Goal: Transaction & Acquisition: Purchase product/service

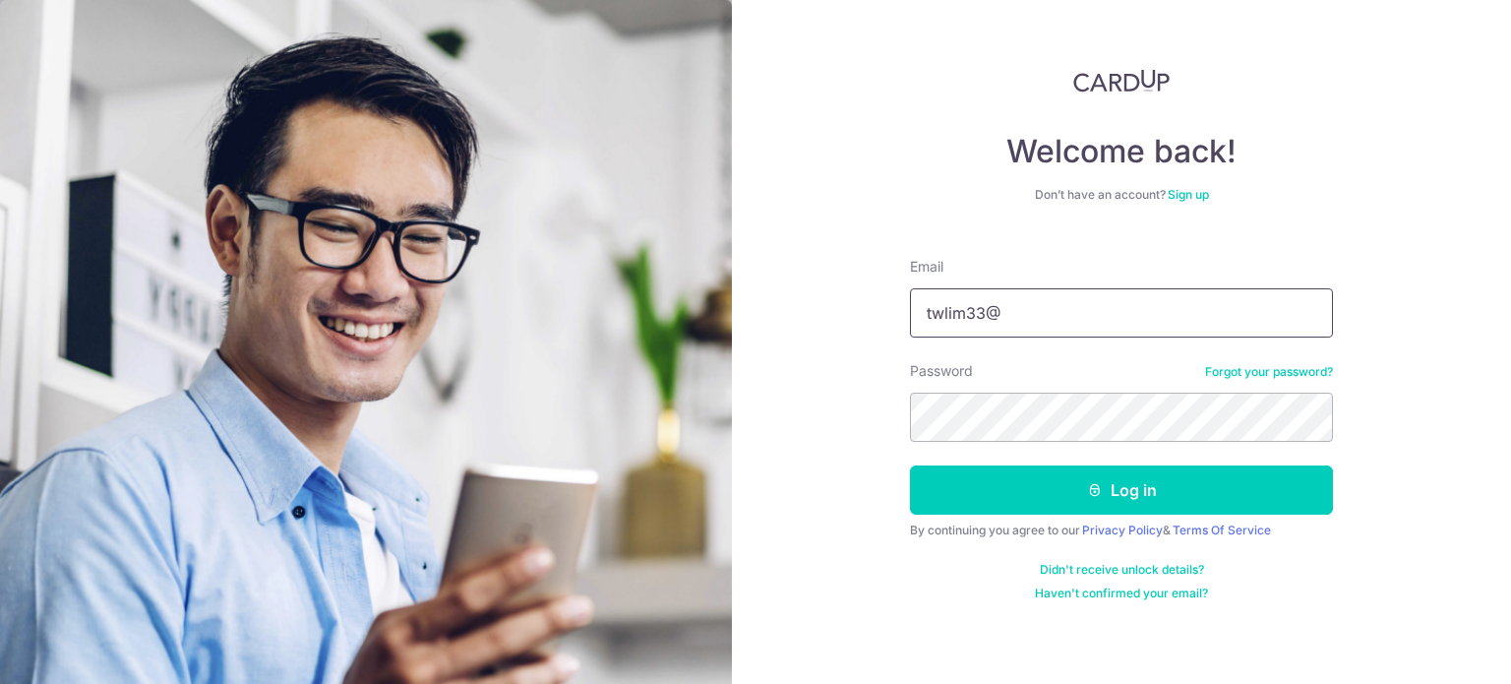
type input "[EMAIL_ADDRESS][DOMAIN_NAME]"
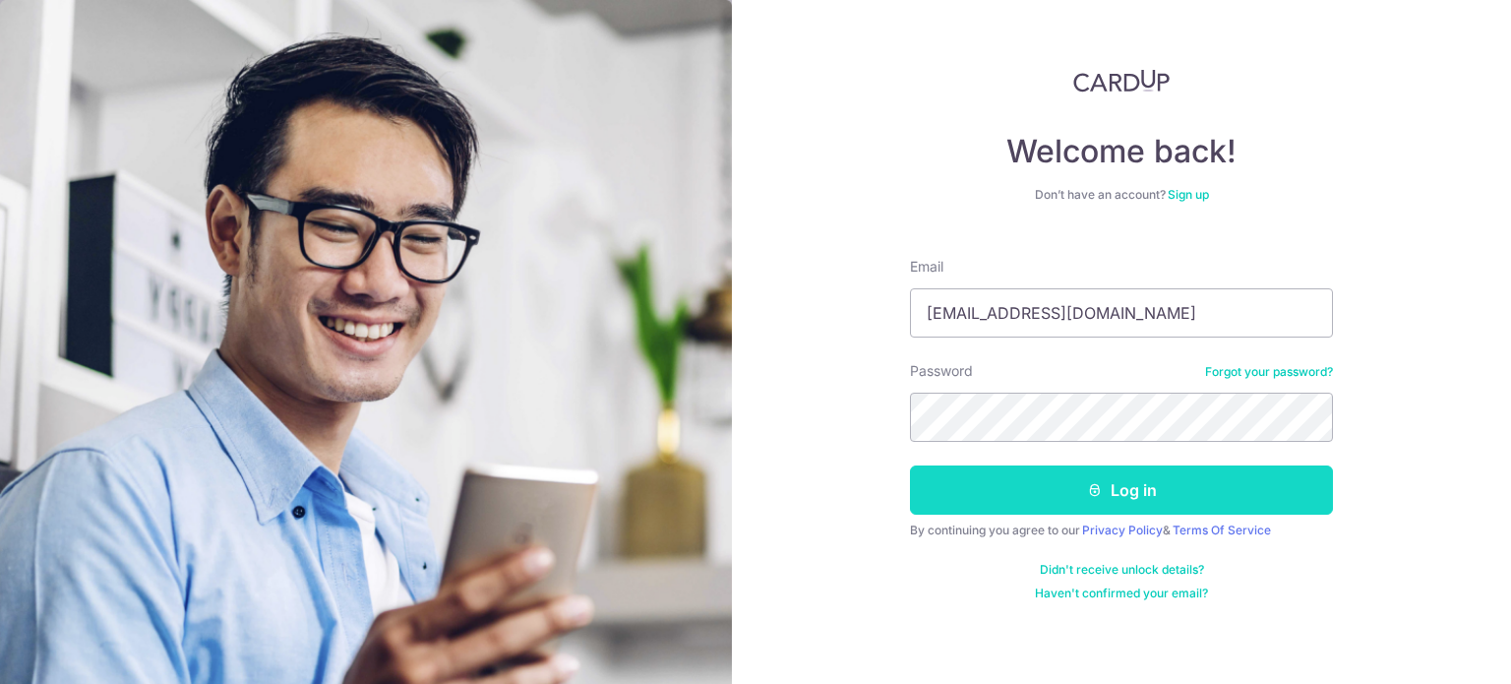
click at [1113, 489] on button "Log in" at bounding box center [1121, 489] width 423 height 49
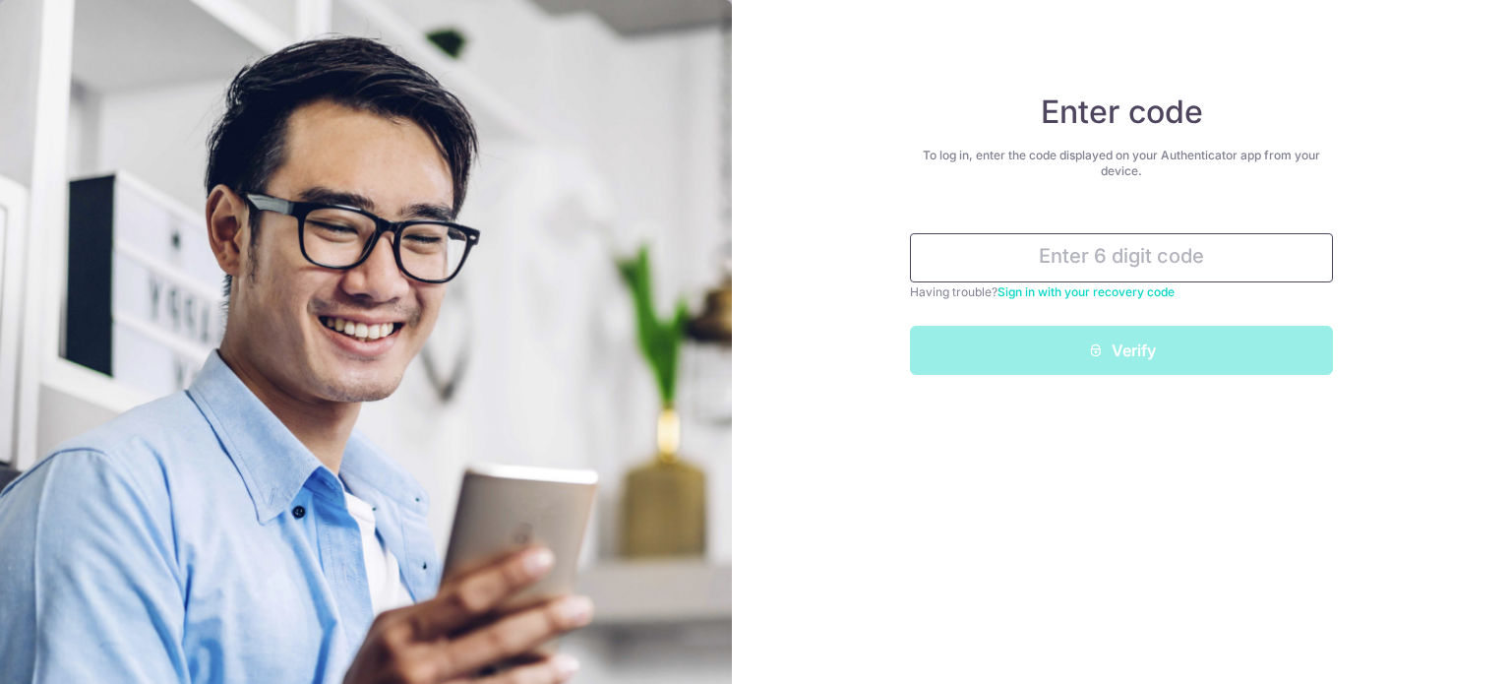
click at [1024, 256] on input "text" at bounding box center [1121, 257] width 423 height 49
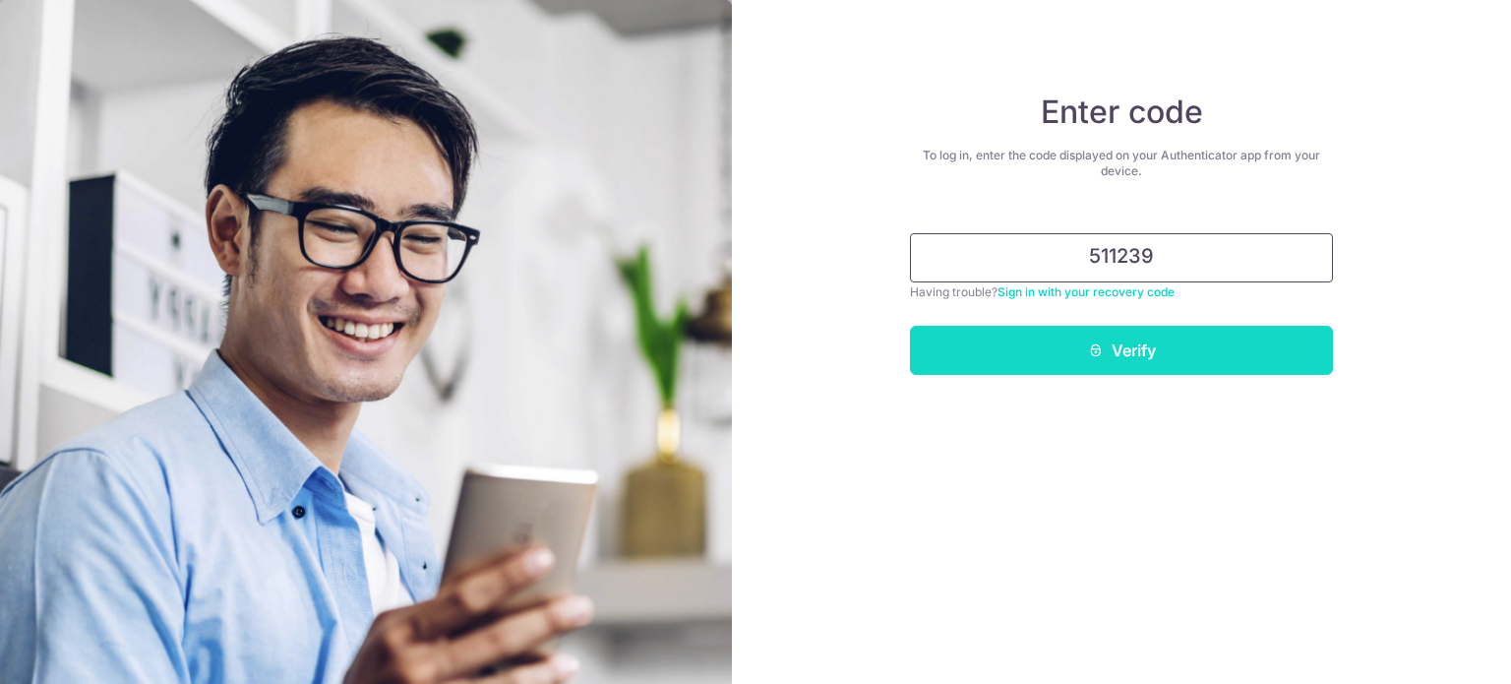
type input "511239"
click at [1109, 341] on button "Verify" at bounding box center [1121, 350] width 423 height 49
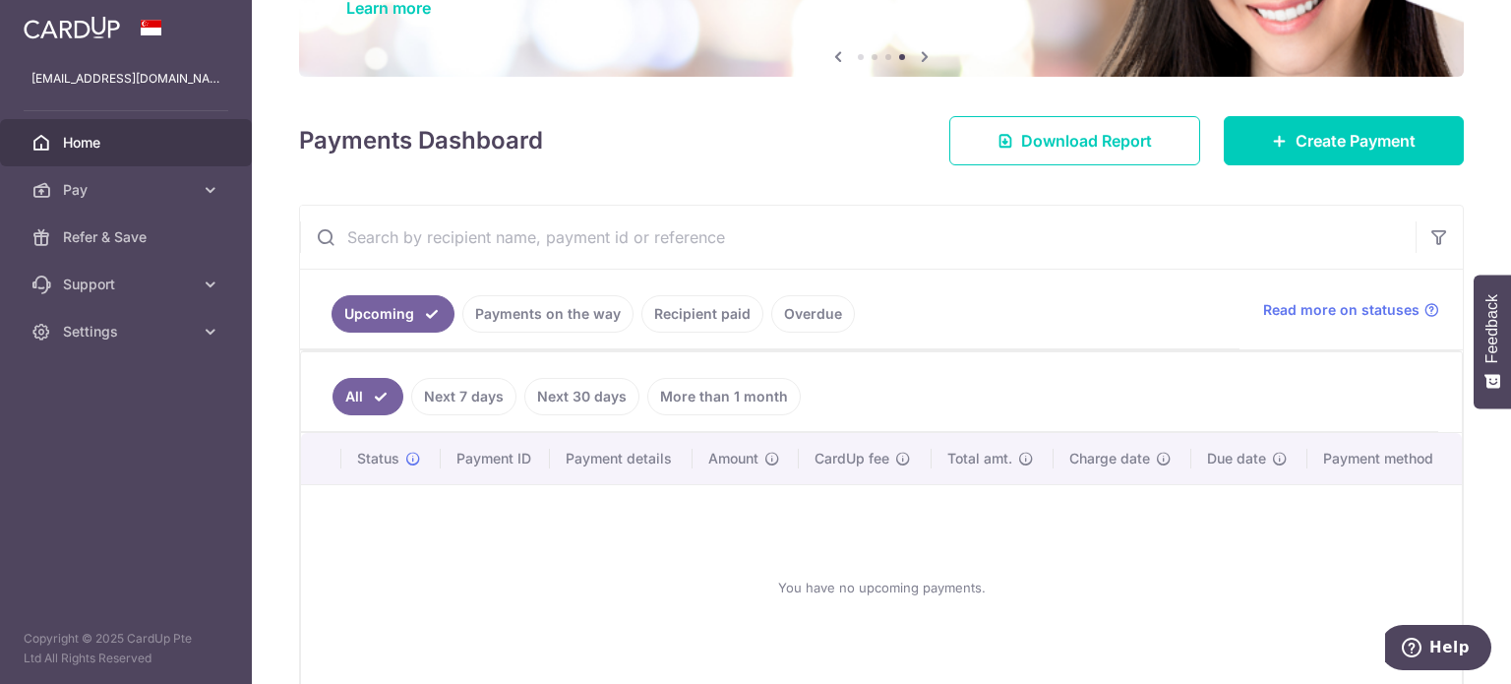
scroll to position [197, 0]
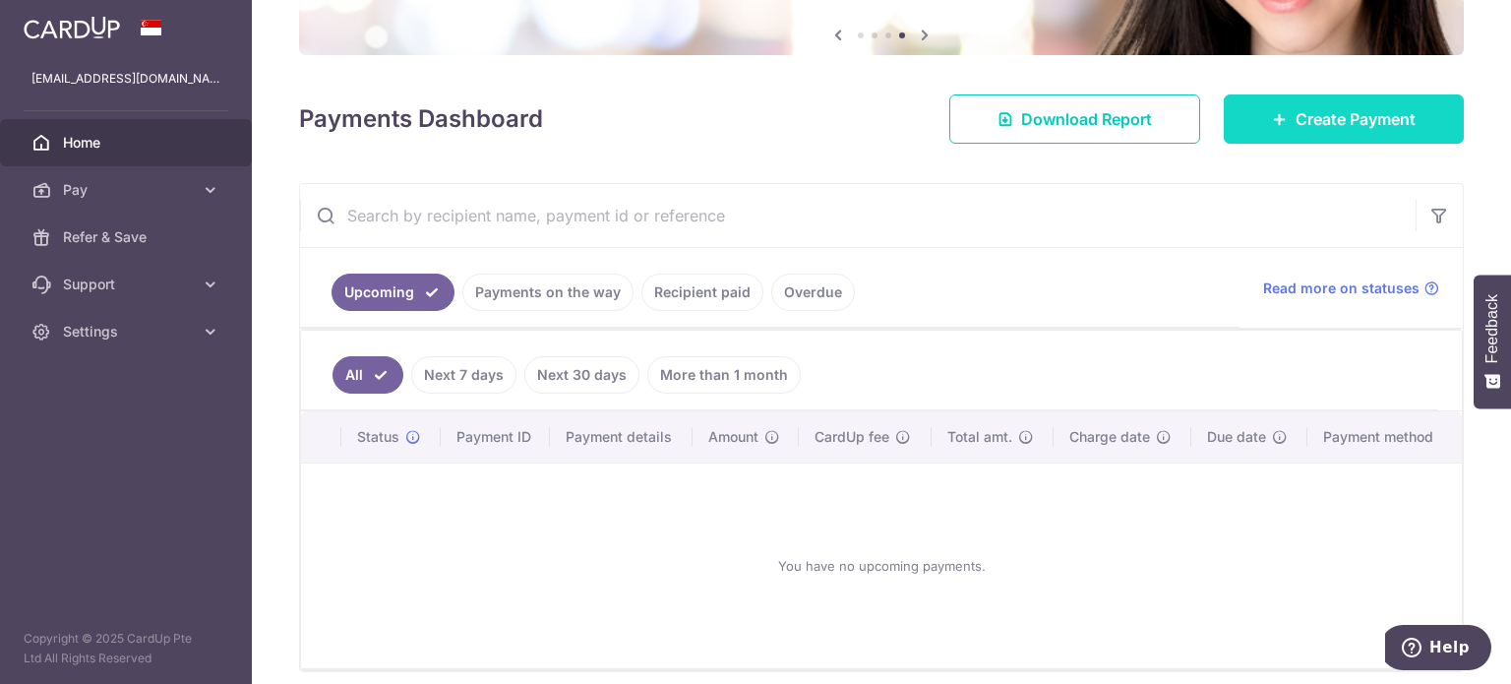
click at [1312, 121] on span "Create Payment" at bounding box center [1355, 119] width 120 height 24
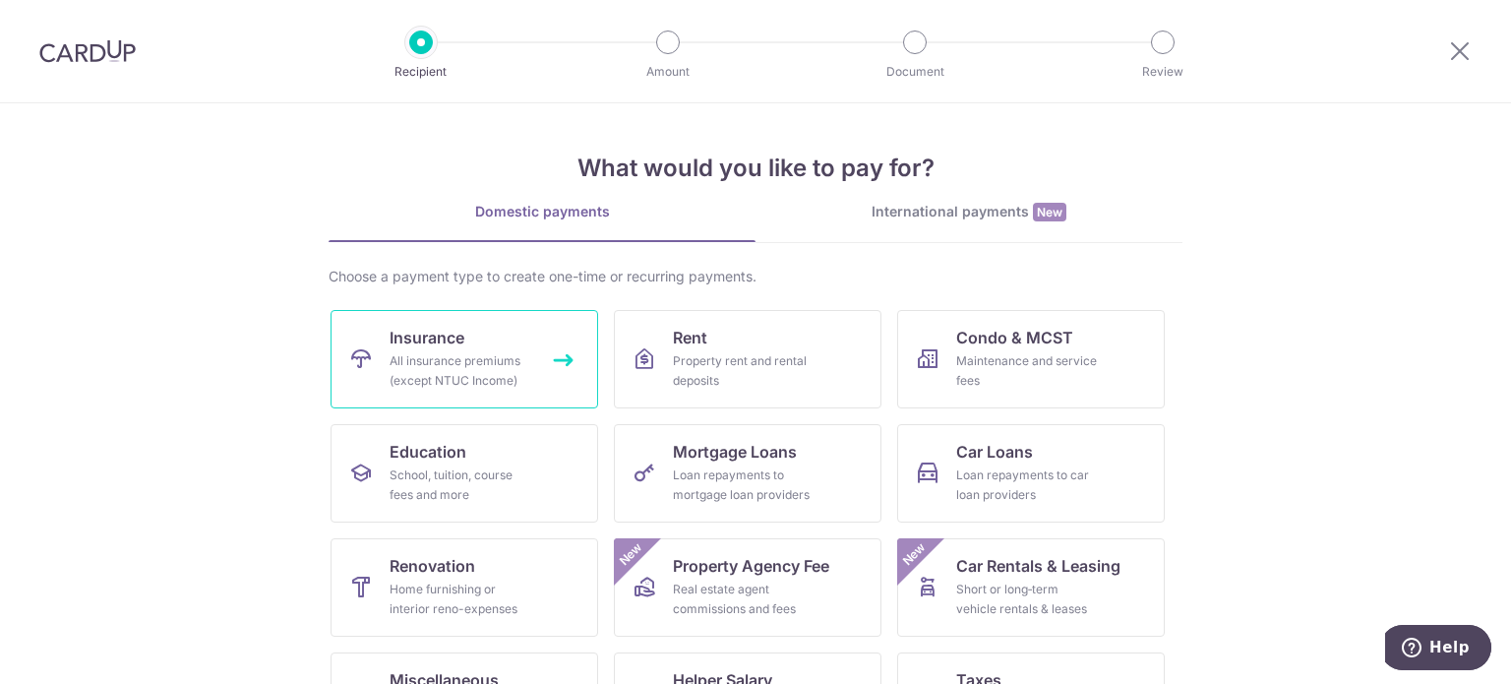
click at [450, 347] on span "Insurance" at bounding box center [427, 338] width 75 height 24
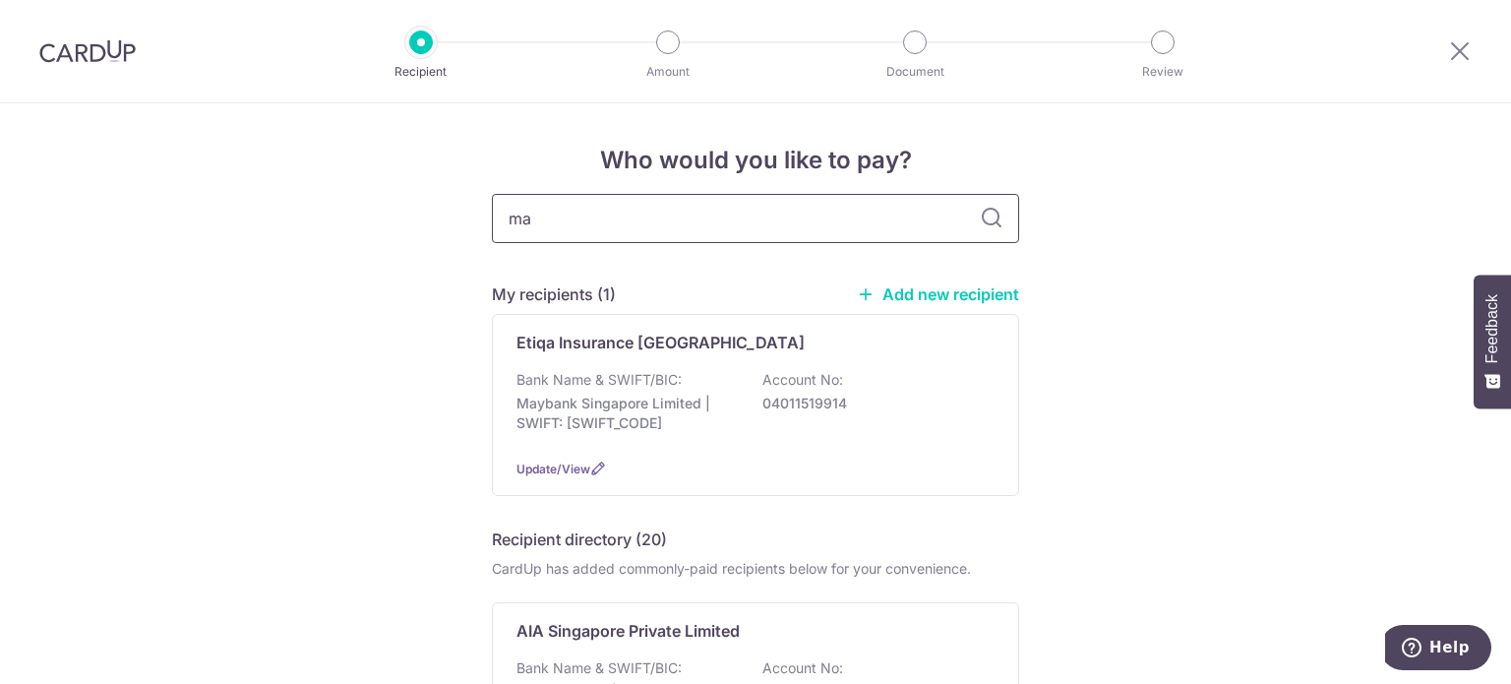
type input "man"
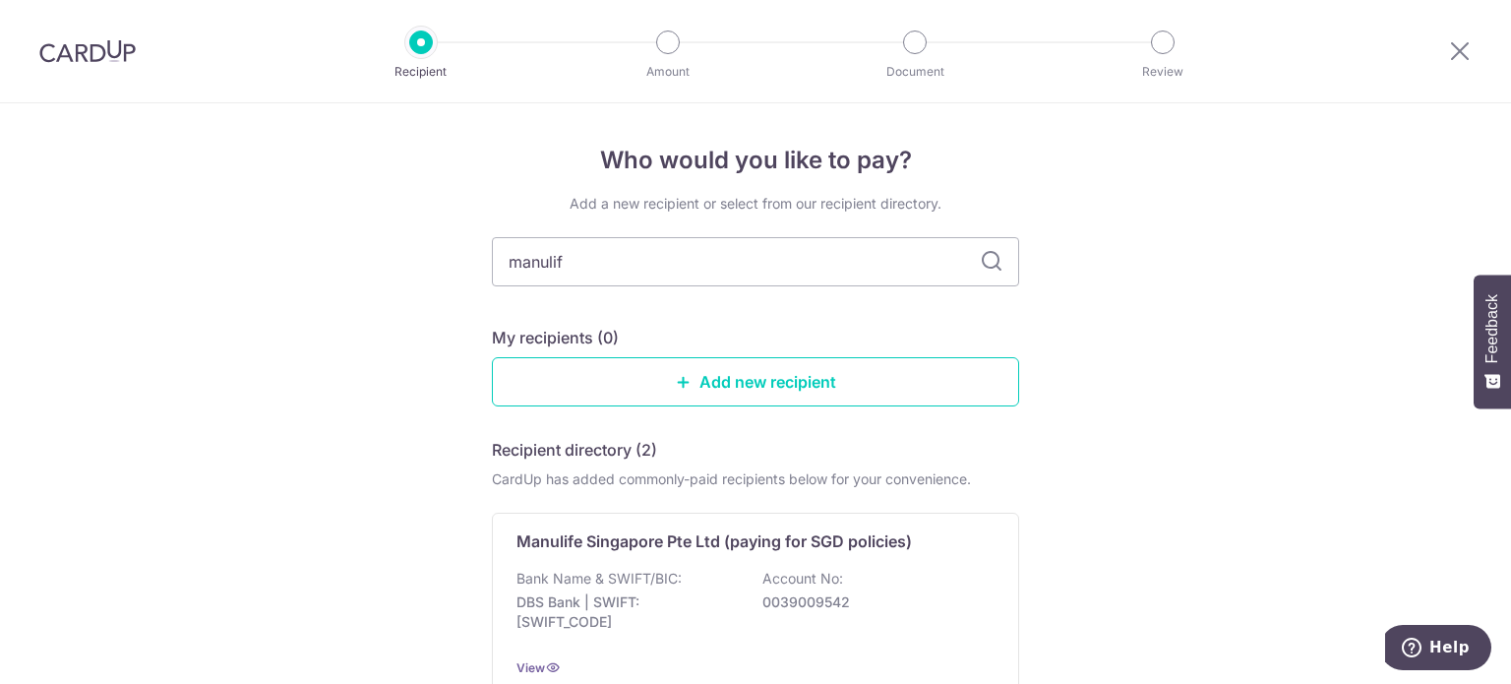
type input "manulife"
click at [985, 263] on icon at bounding box center [992, 262] width 24 height 24
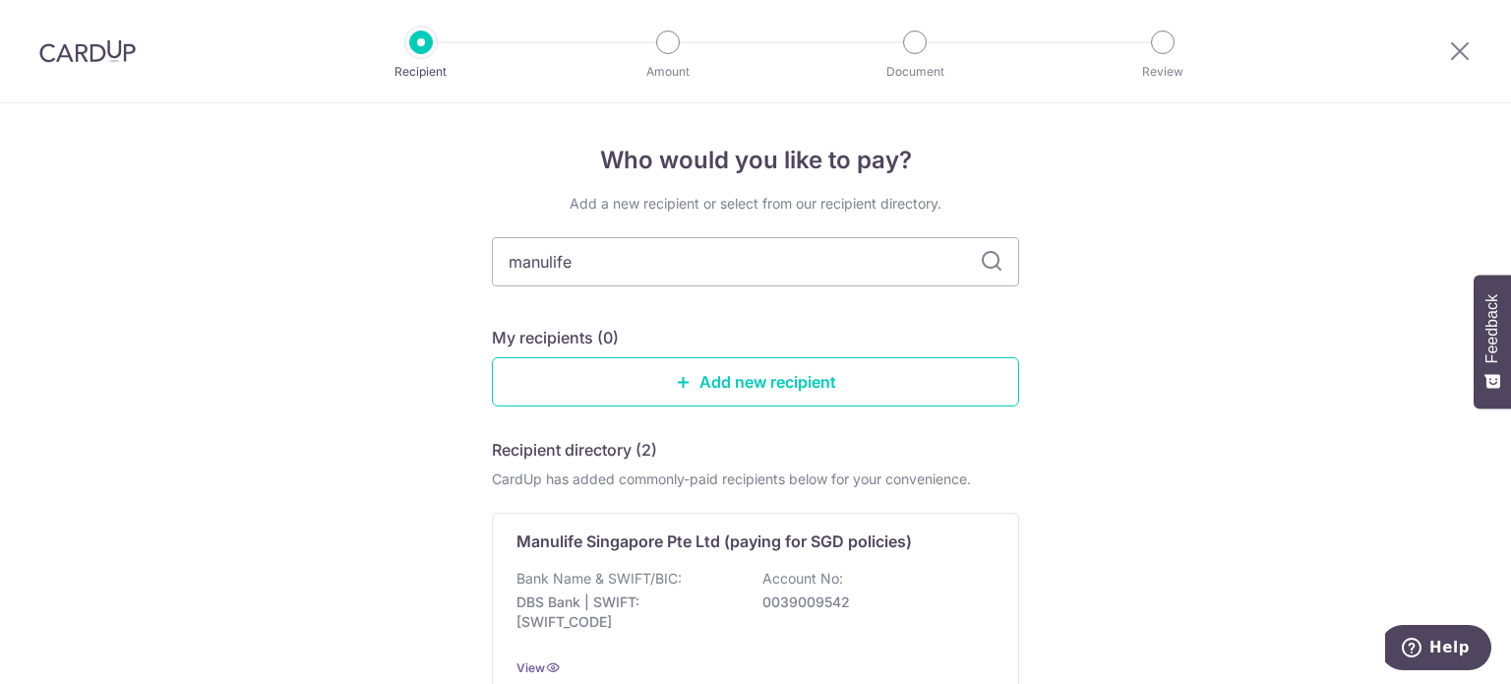
click at [985, 263] on icon at bounding box center [992, 262] width 24 height 24
click at [911, 271] on input "manulife" at bounding box center [755, 261] width 527 height 49
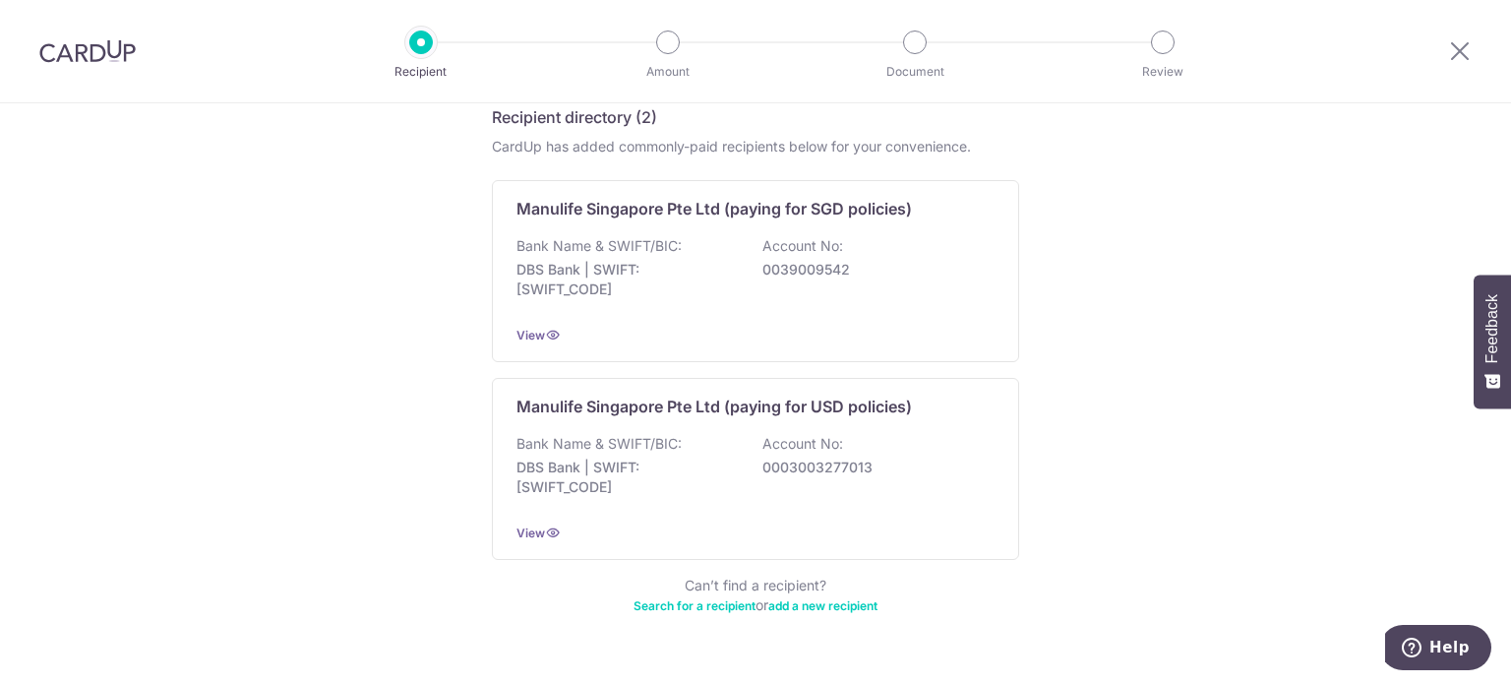
scroll to position [378, 0]
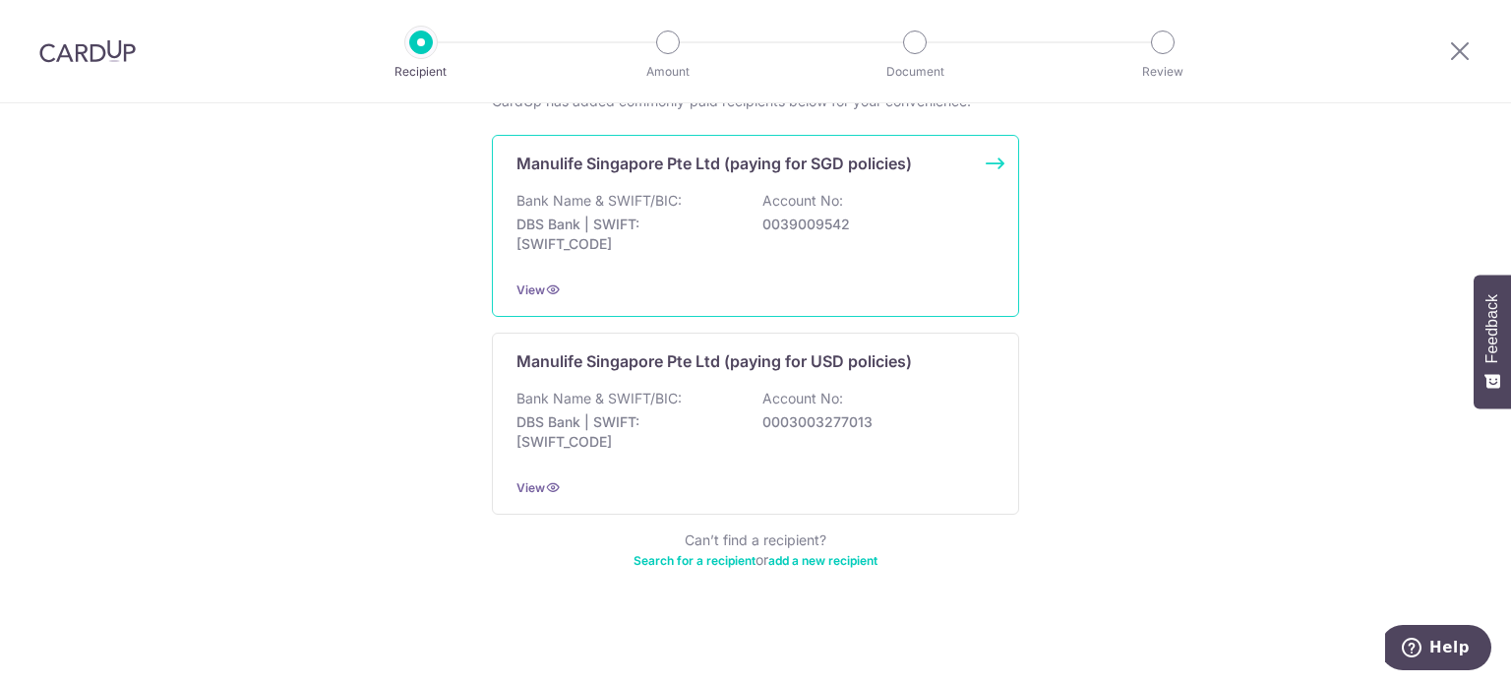
click at [739, 257] on div "Bank Name & SWIFT/BIC: DBS Bank | SWIFT: DBSSSGSGXXX Account No: 0039009542" at bounding box center [755, 227] width 478 height 73
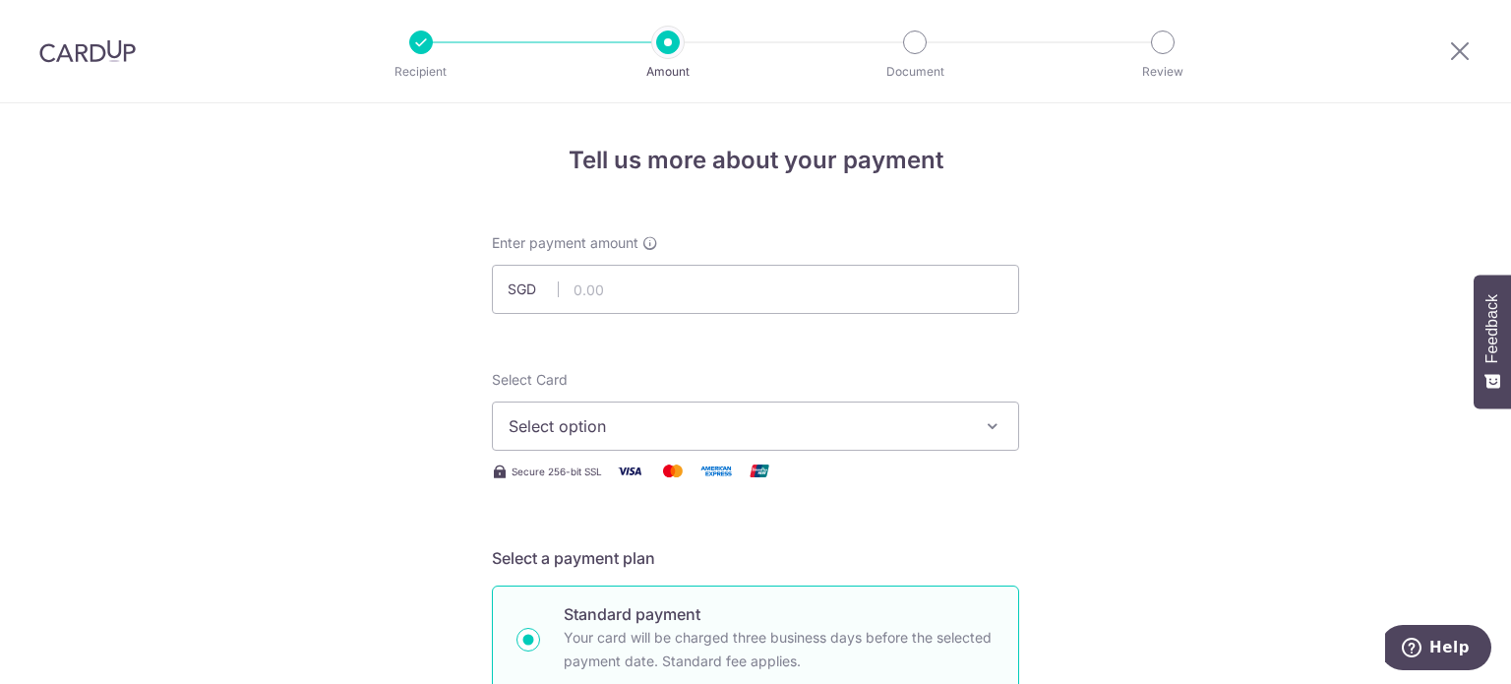
click at [778, 427] on span "Select option" at bounding box center [738, 426] width 458 height 24
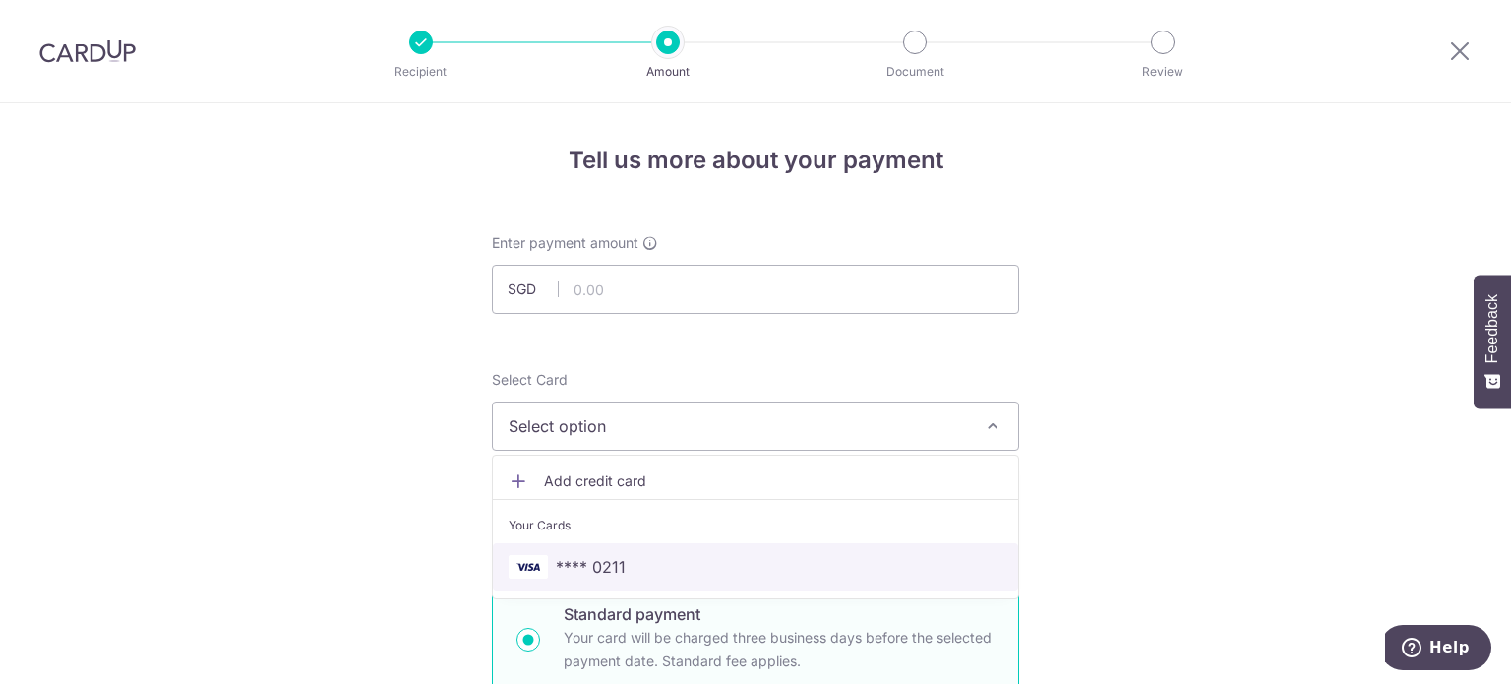
drag, startPoint x: 687, startPoint y: 559, endPoint x: 690, endPoint y: 538, distance: 21.0
click at [687, 559] on span "**** 0211" at bounding box center [756, 567] width 494 height 24
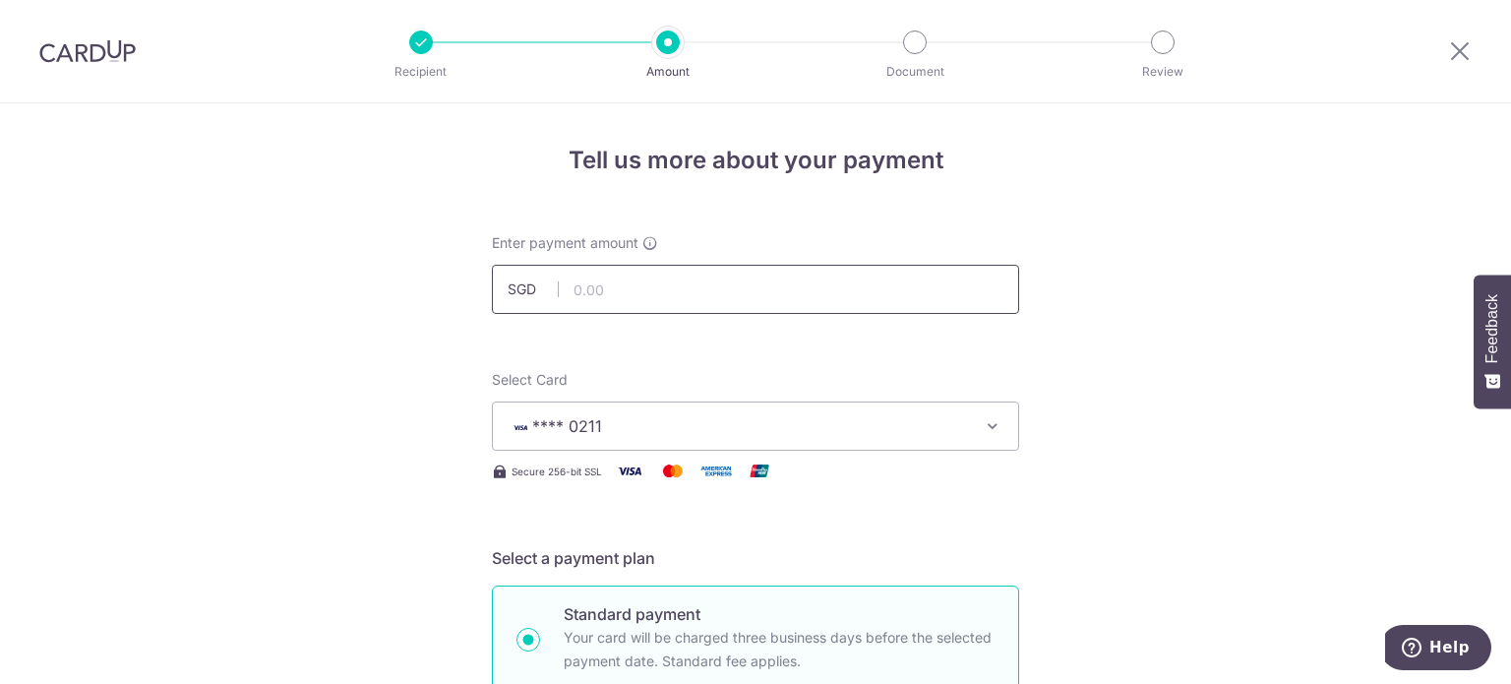
click at [660, 295] on input "text" at bounding box center [755, 289] width 527 height 49
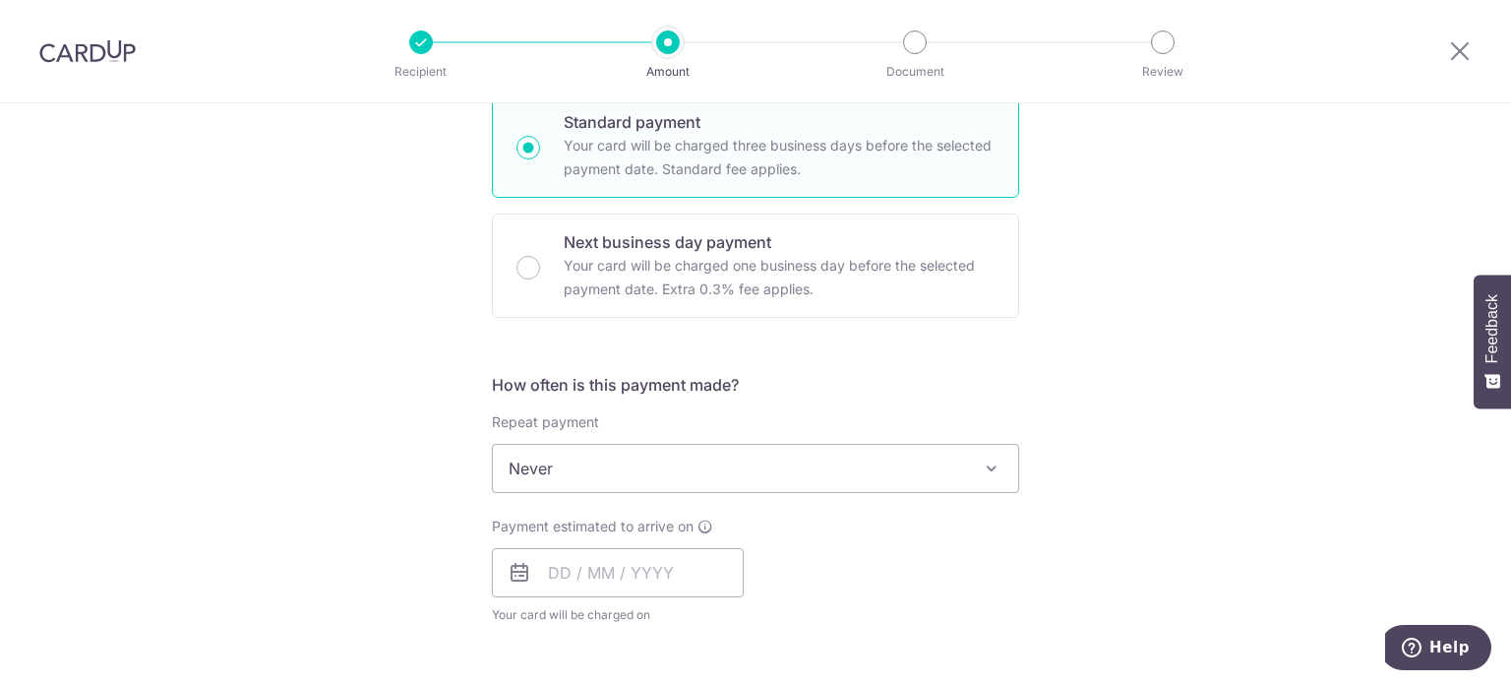
scroll to position [590, 0]
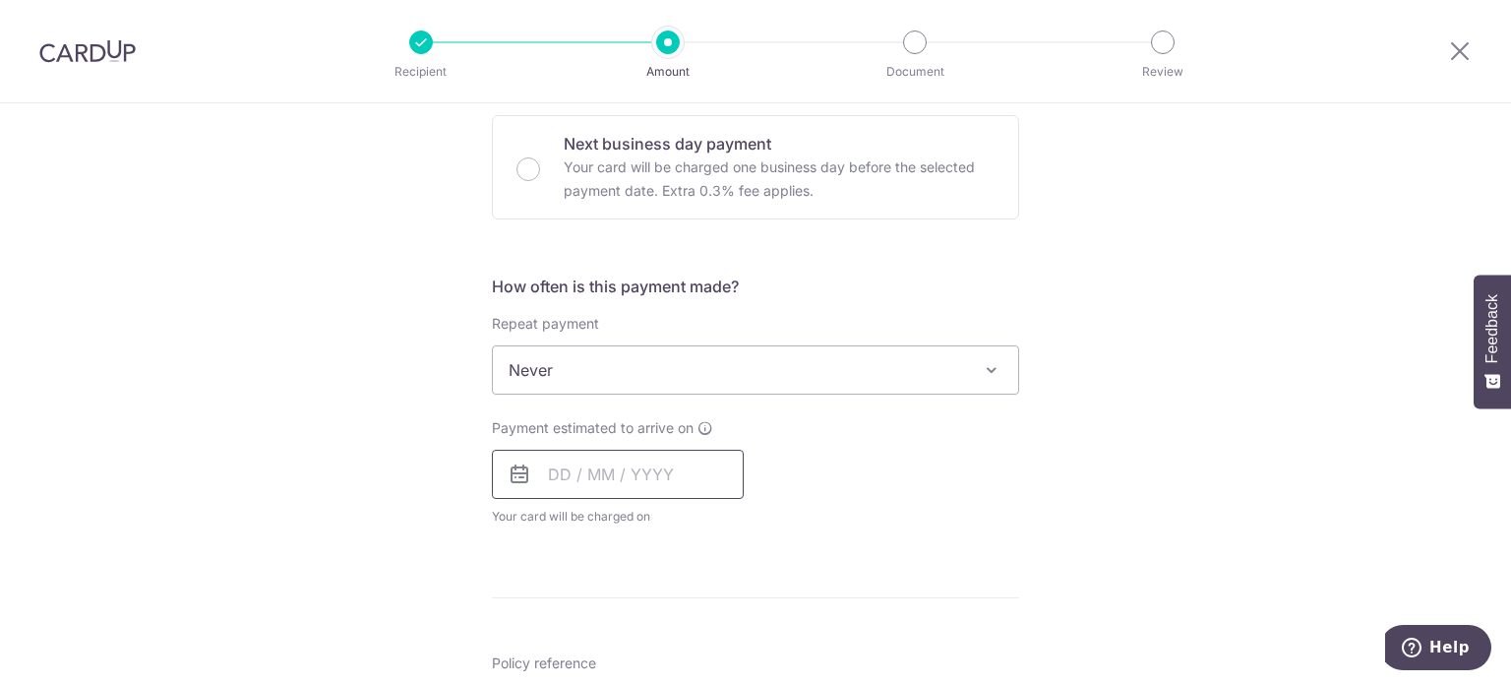
click at [655, 476] on input "text" at bounding box center [618, 473] width 252 height 49
type input "12,000.00"
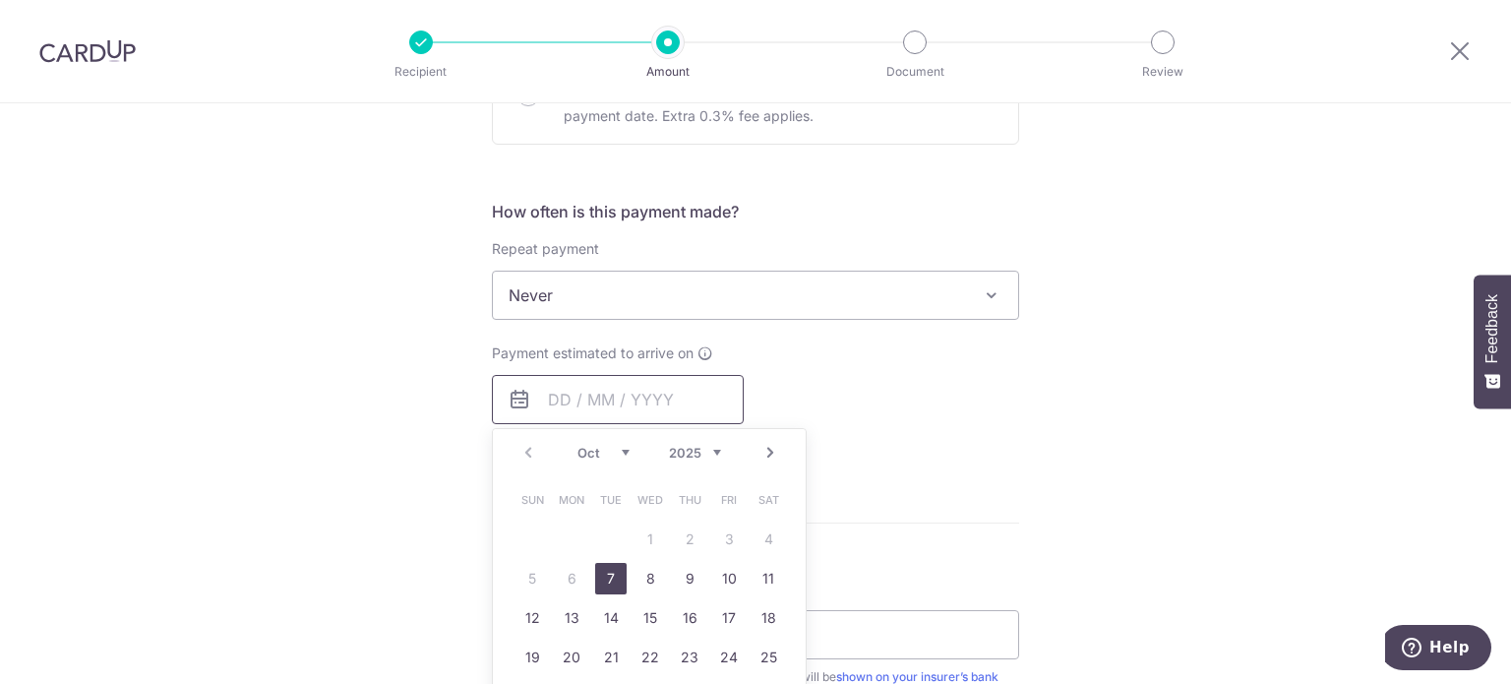
scroll to position [689, 0]
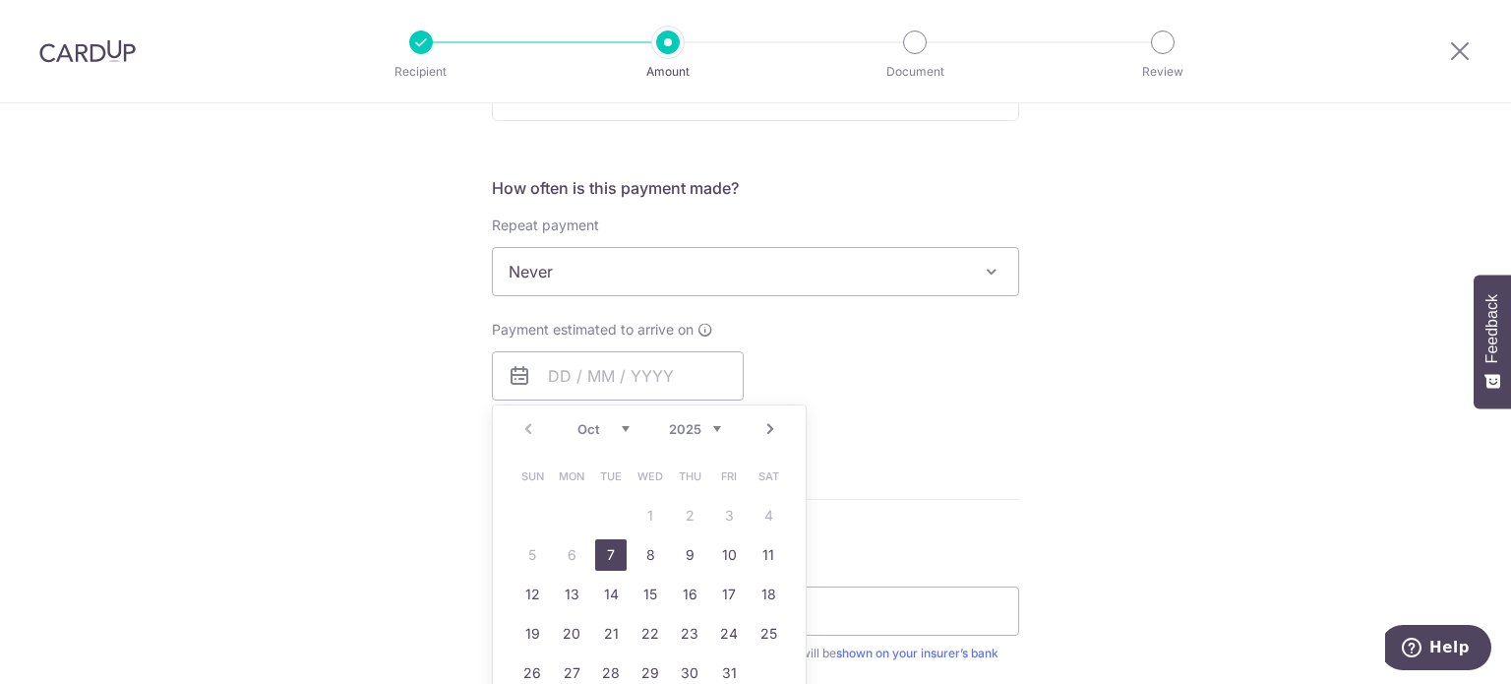
drag, startPoint x: 606, startPoint y: 547, endPoint x: 870, endPoint y: 505, distance: 267.9
click at [606, 547] on link "7" at bounding box center [610, 554] width 31 height 31
type input "07/10/2025"
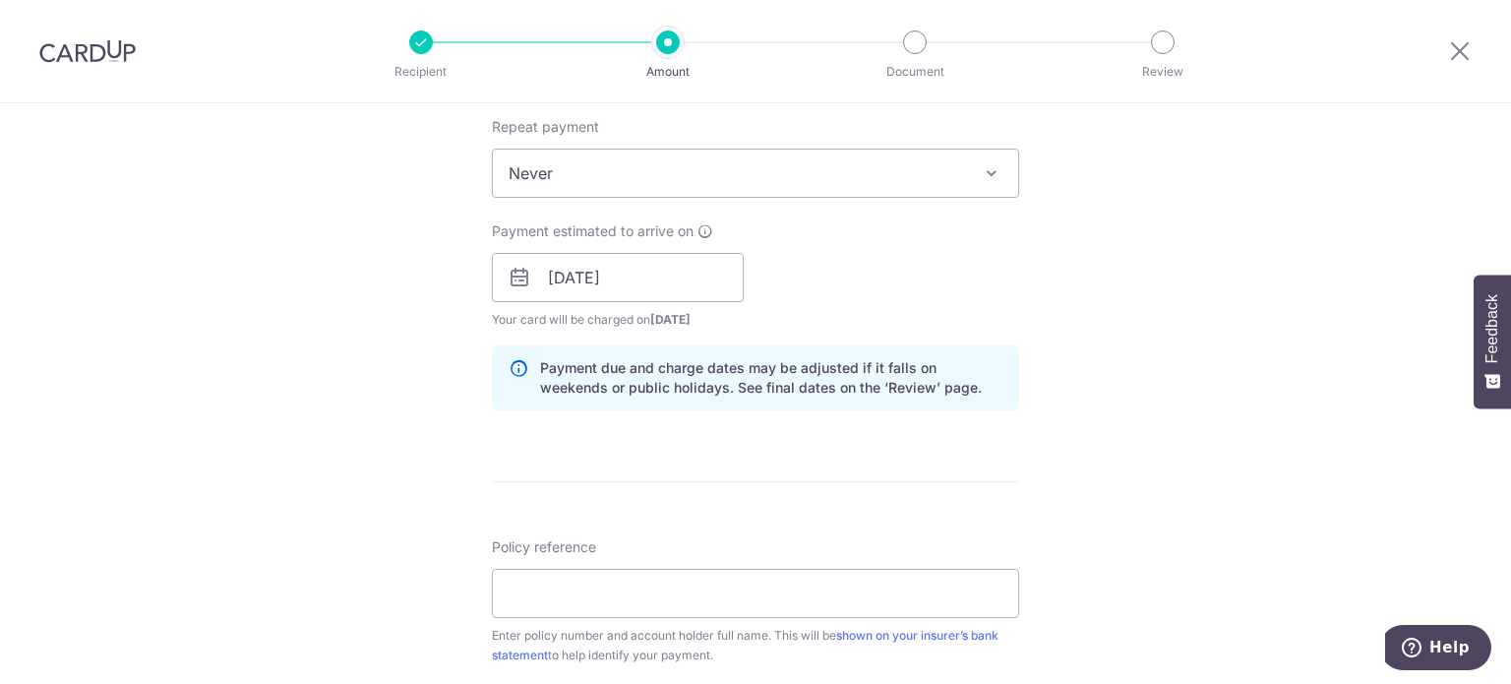
scroll to position [885, 0]
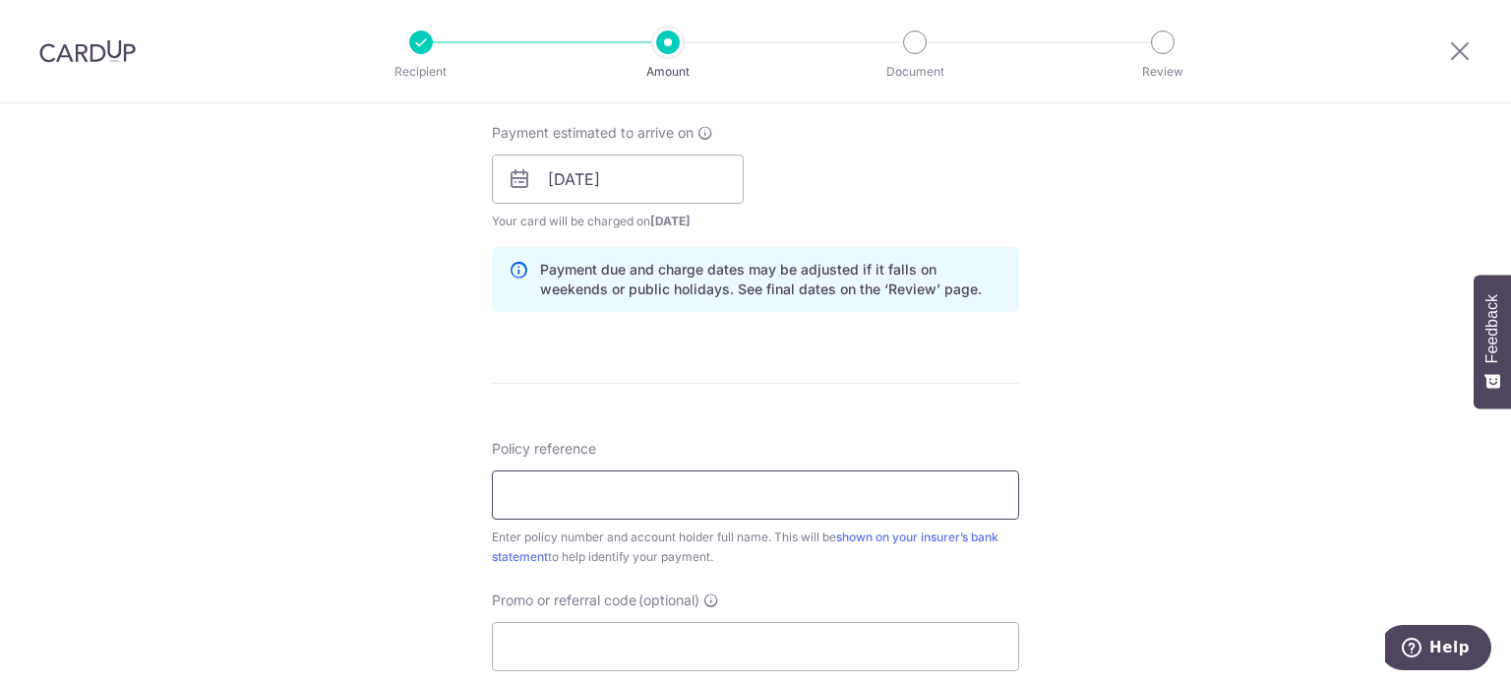
click at [600, 490] on input "Policy reference" at bounding box center [755, 494] width 527 height 49
paste input "2493848091"
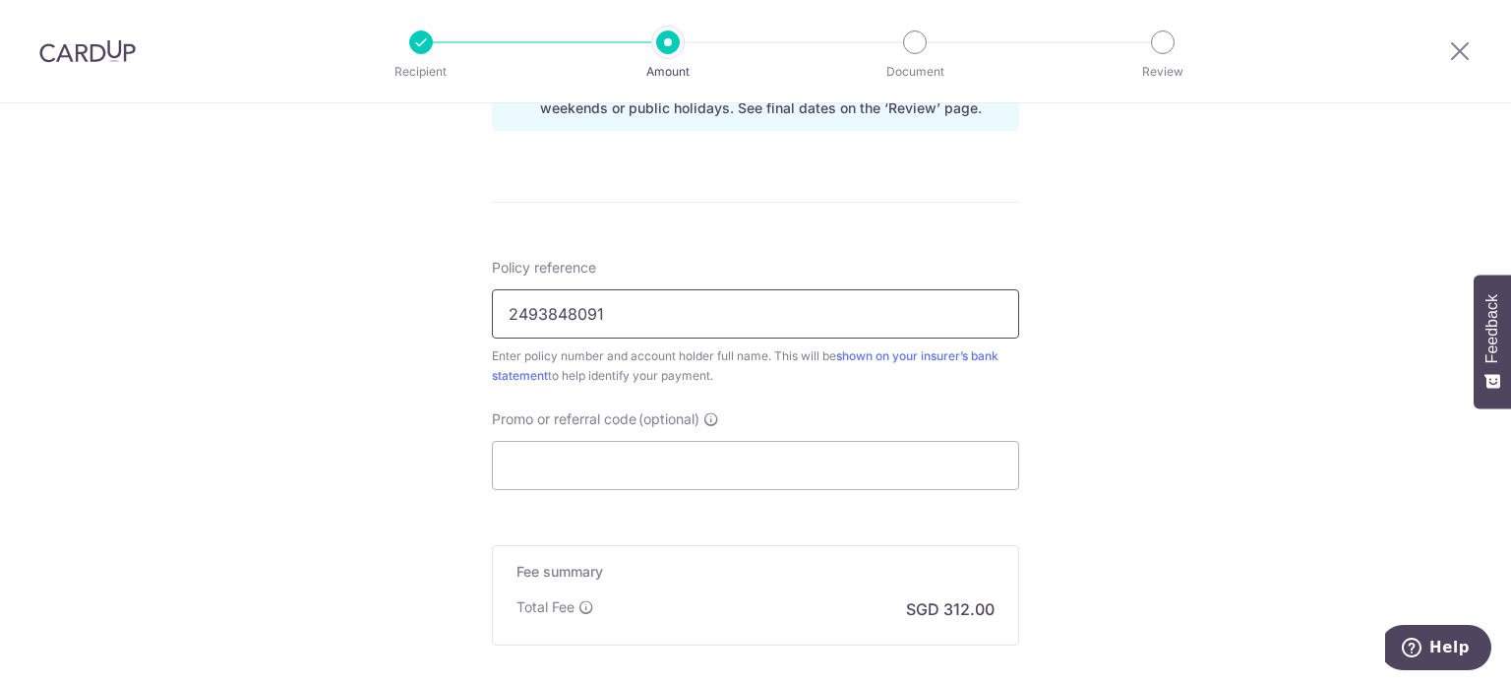
scroll to position [1082, 0]
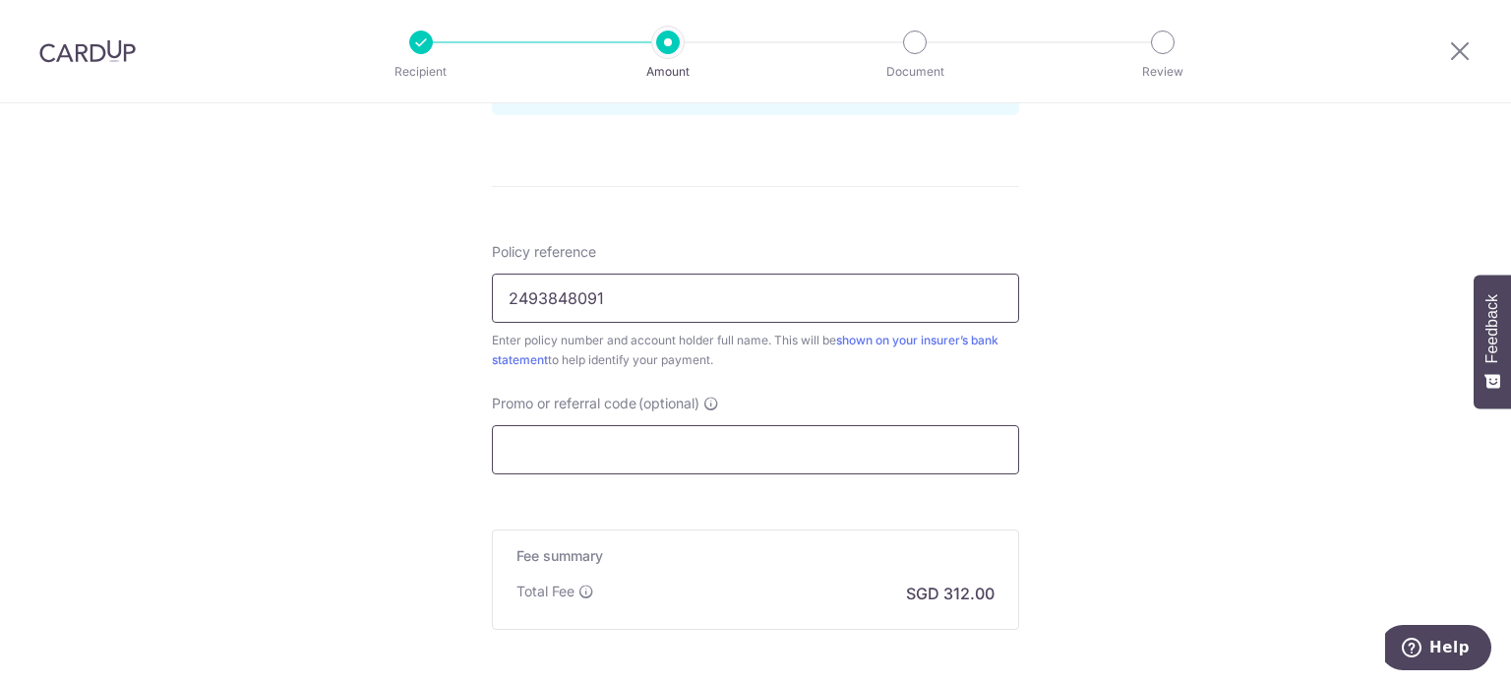
type input "2493848091"
click at [720, 447] on input "Promo or referral code (optional)" at bounding box center [755, 449] width 527 height 49
paste input "OCBC195"
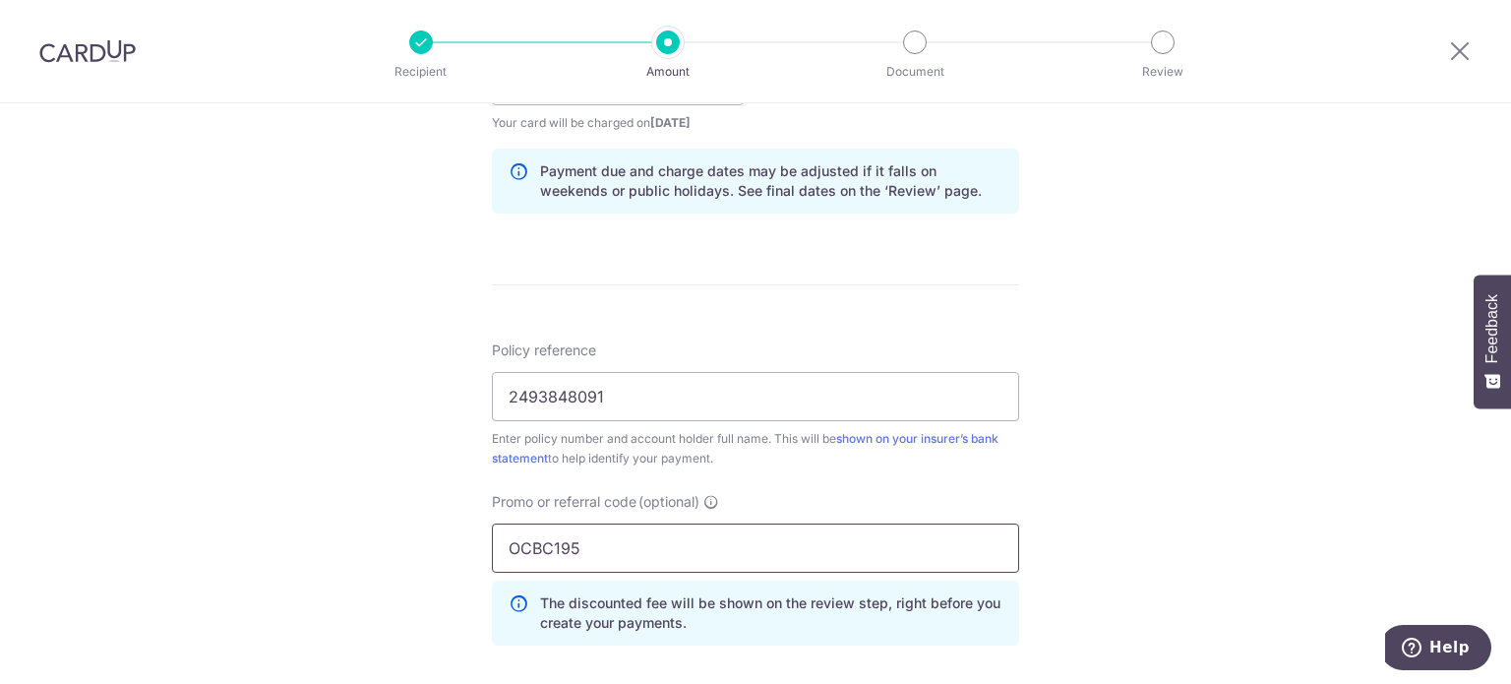
scroll to position [1365, 0]
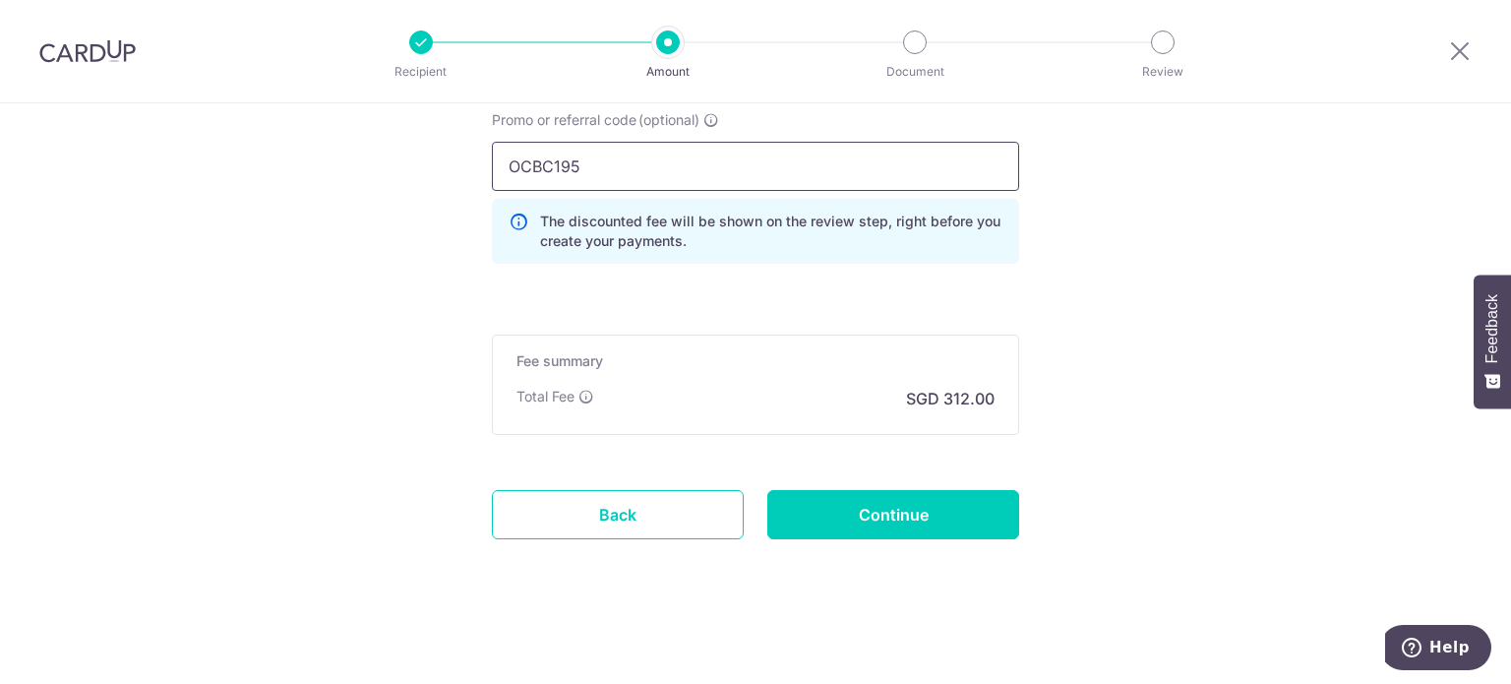
type input "OCBC195"
click at [879, 522] on input "Continue" at bounding box center [893, 514] width 252 height 49
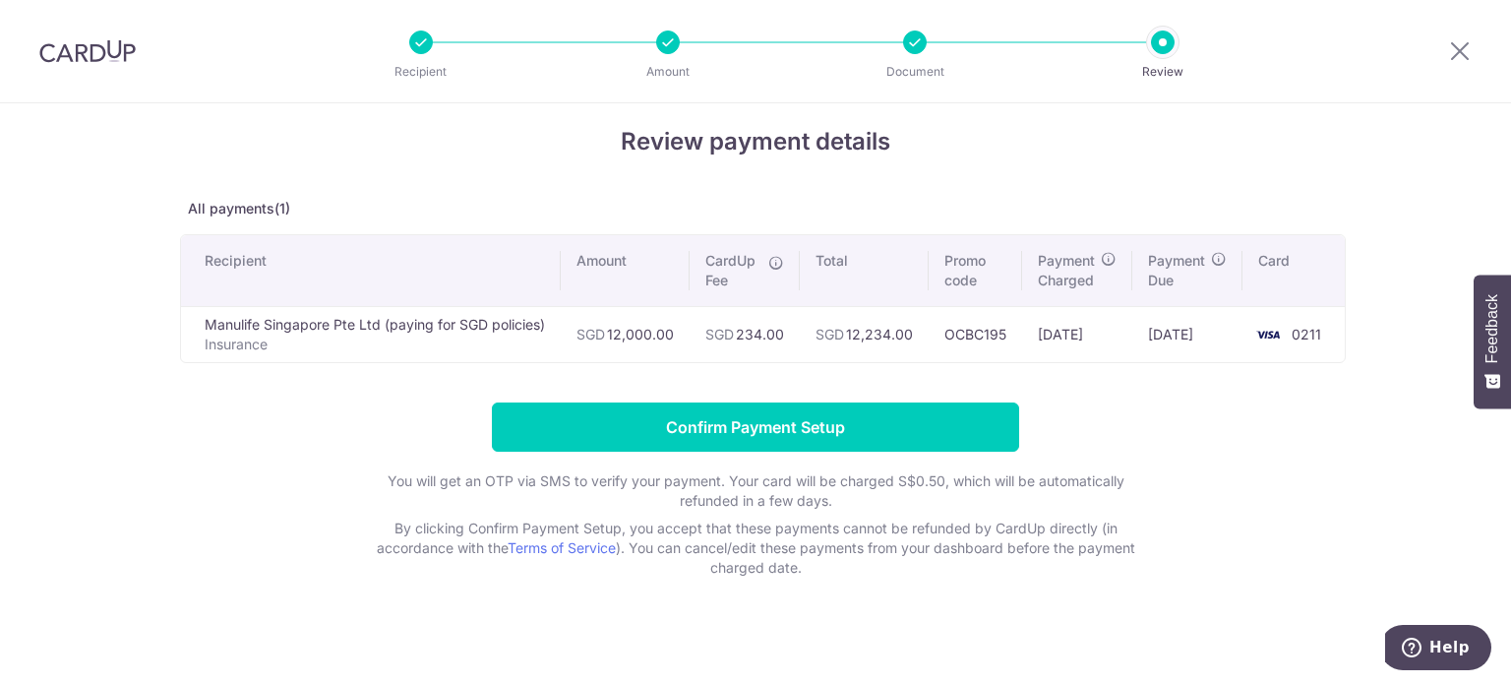
scroll to position [28, 0]
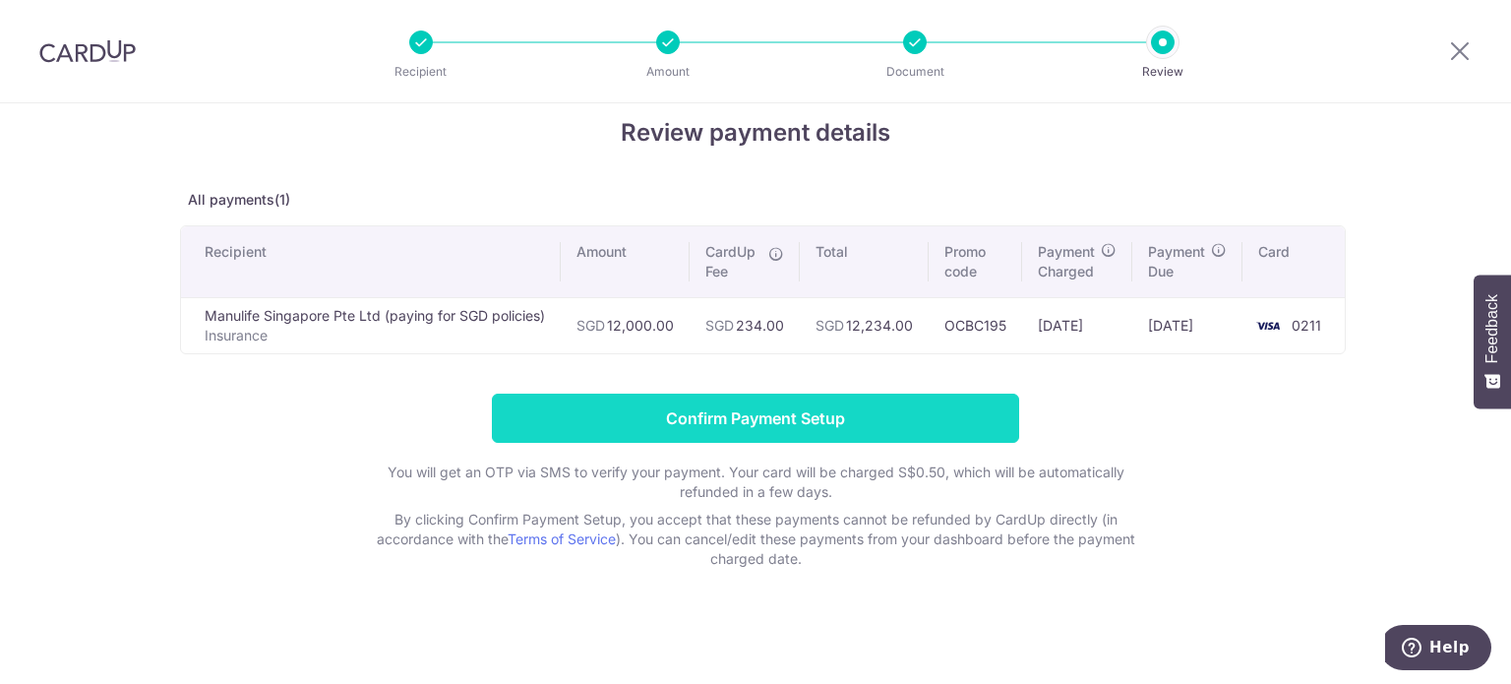
click at [891, 402] on input "Confirm Payment Setup" at bounding box center [755, 417] width 527 height 49
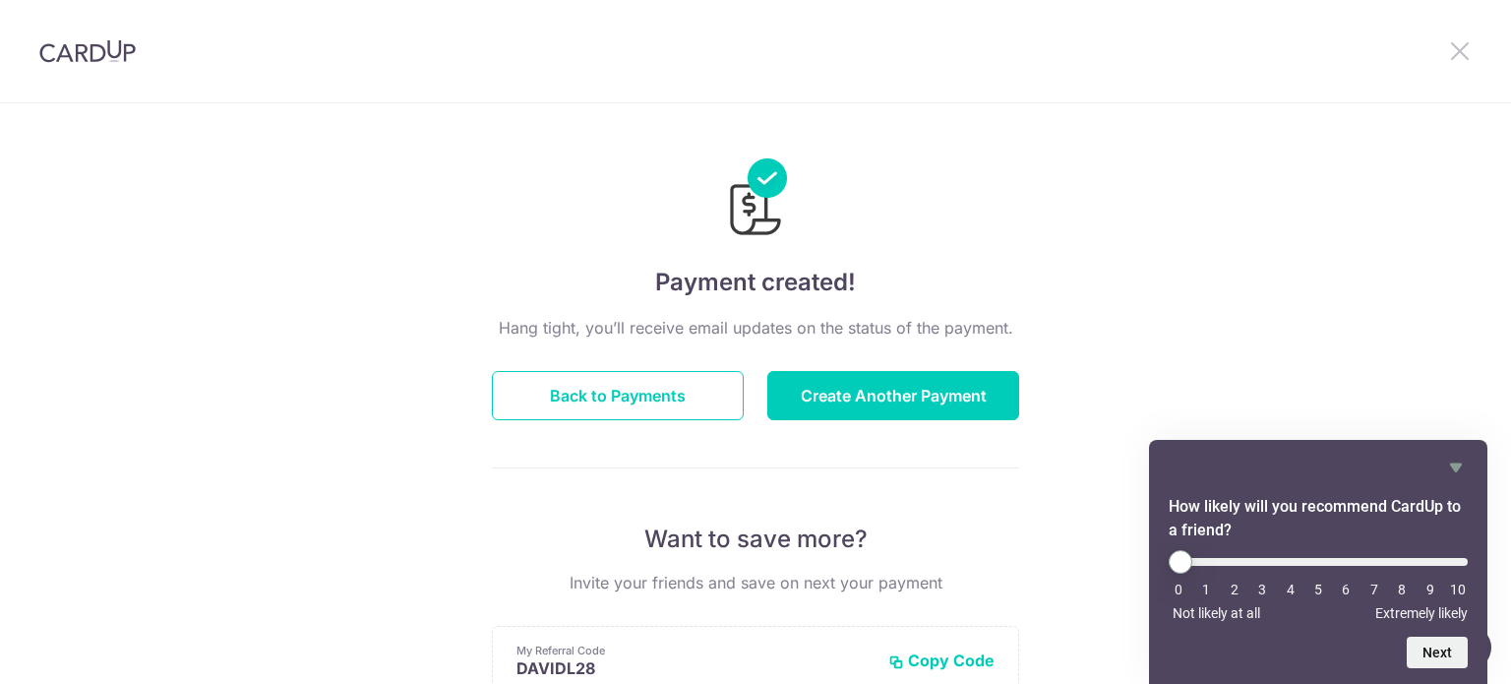
click at [1453, 51] on icon at bounding box center [1460, 50] width 24 height 25
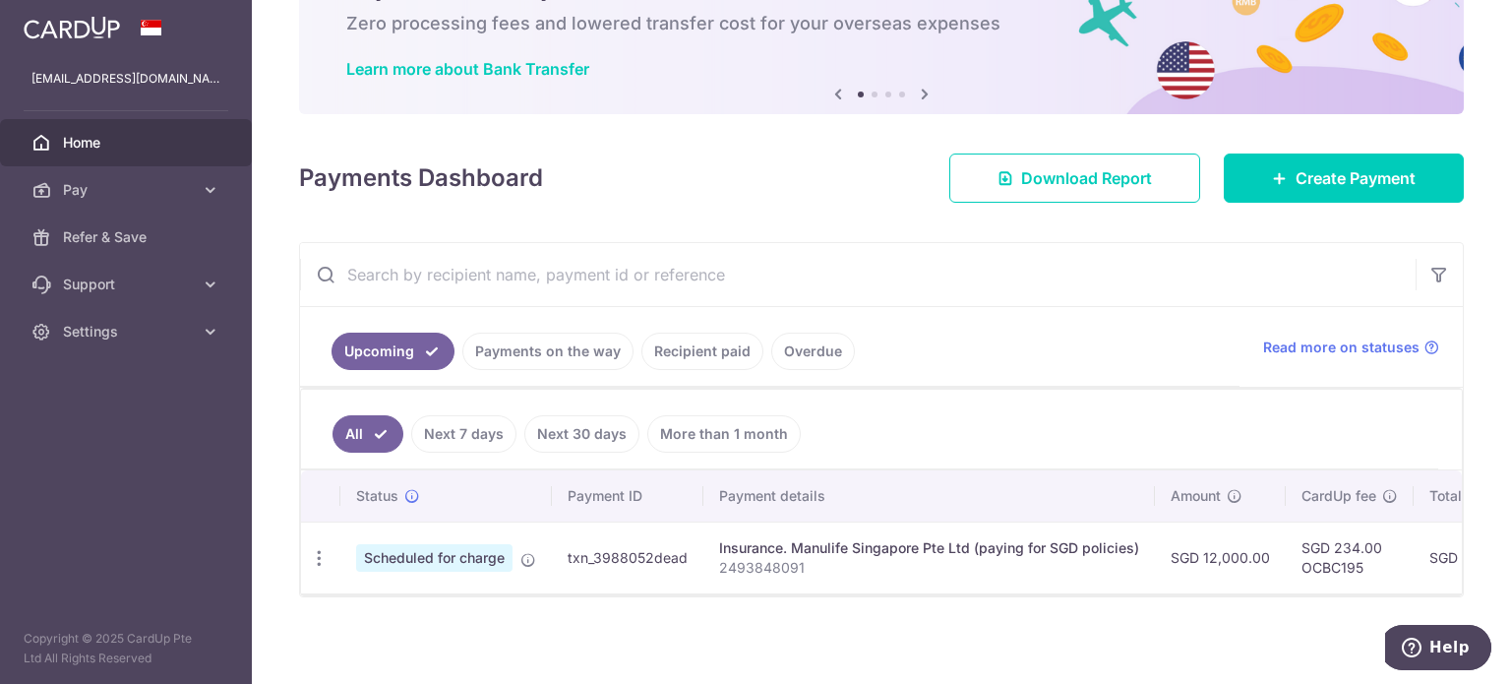
scroll to position [126, 0]
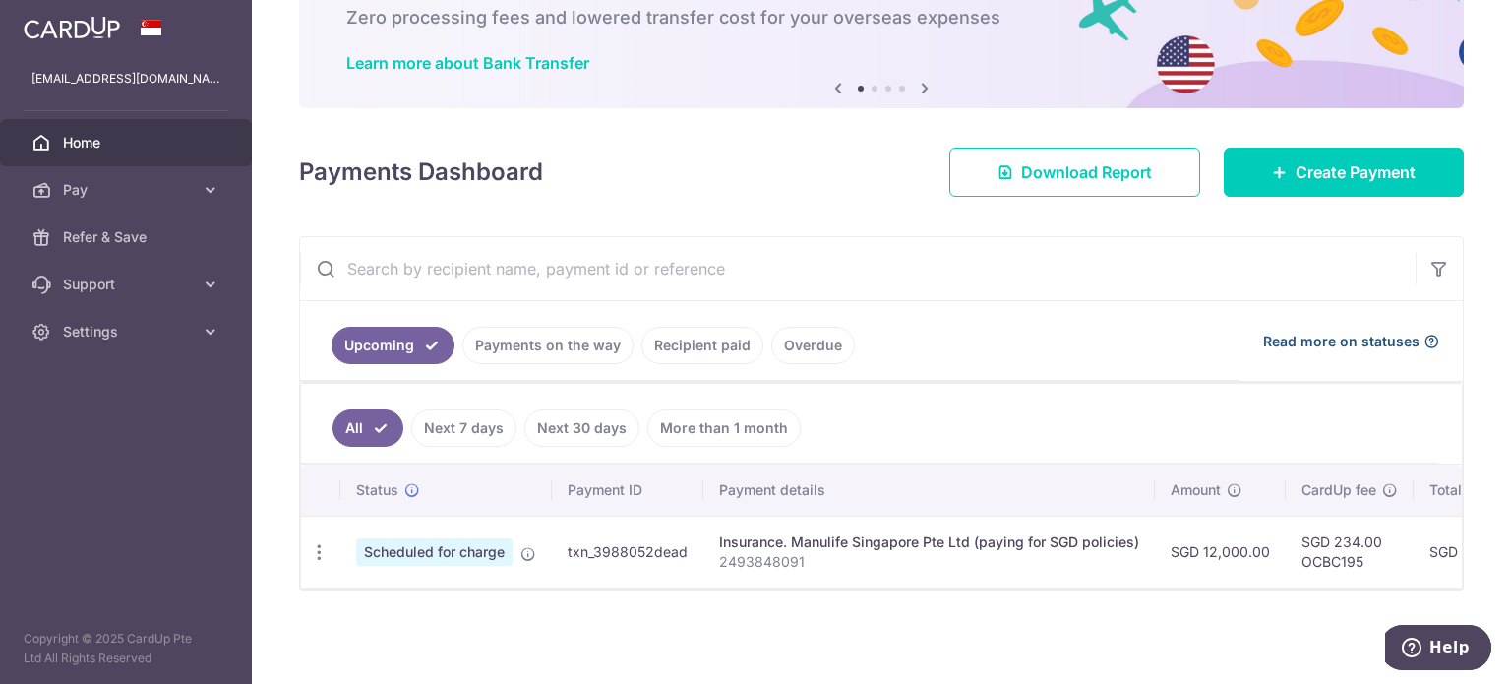
click at [1320, 331] on span "Read more on statuses" at bounding box center [1341, 341] width 156 height 20
click at [557, 337] on link "Payments on the way" at bounding box center [547, 345] width 171 height 37
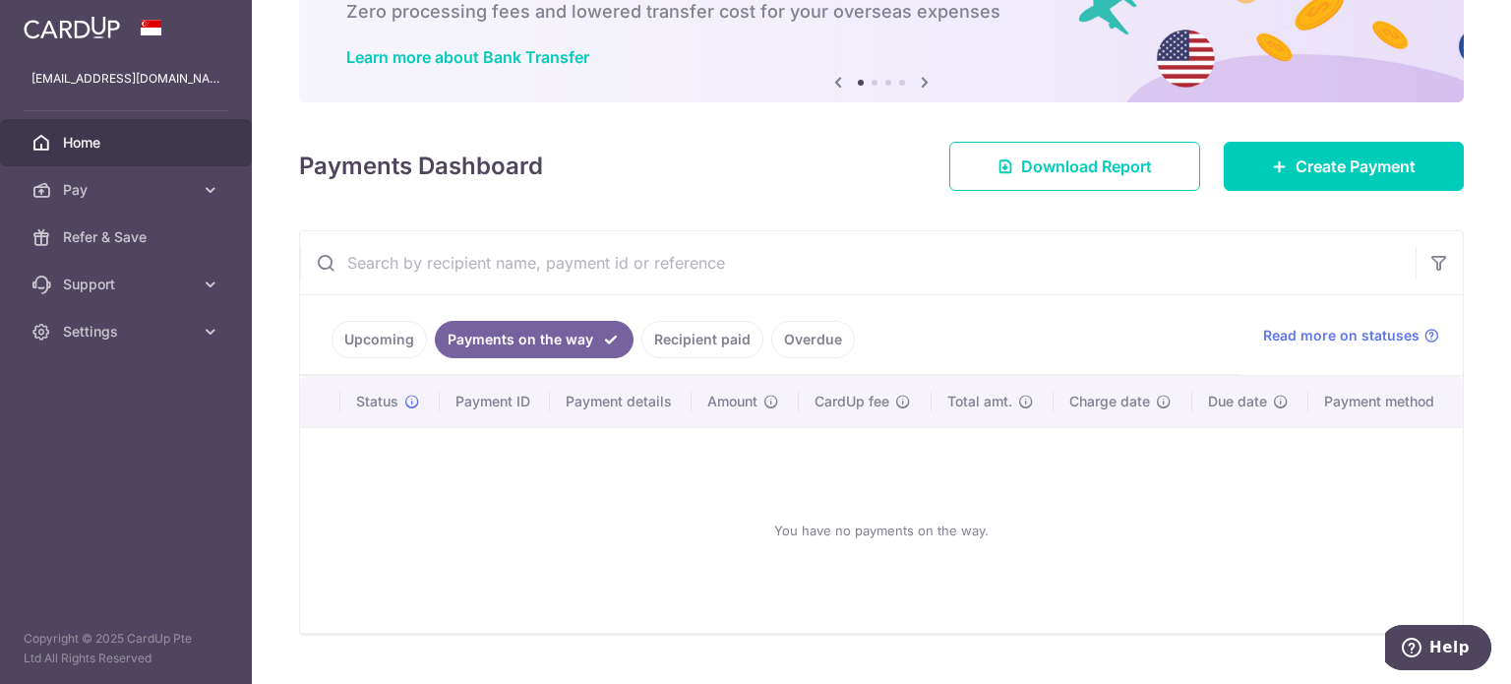
click at [710, 341] on link "Recipient paid" at bounding box center [702, 339] width 122 height 37
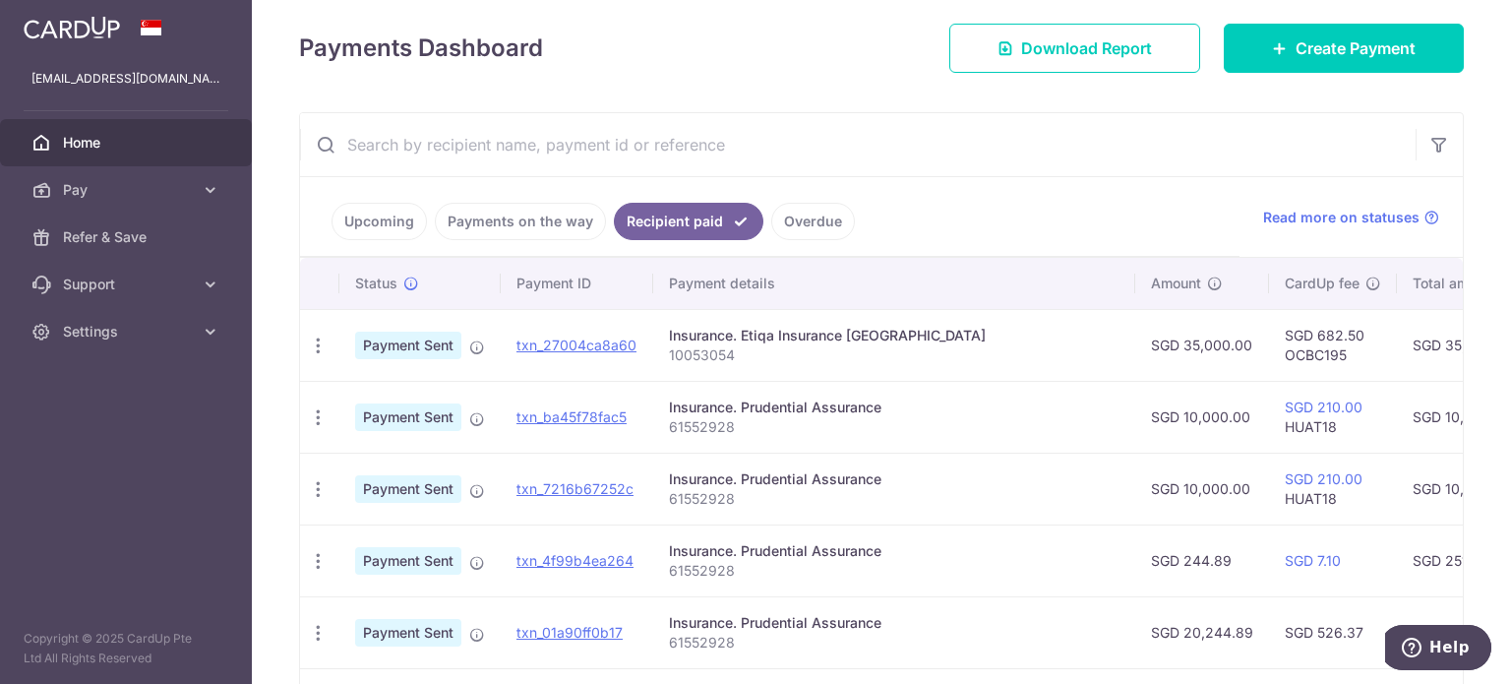
scroll to position [0, 0]
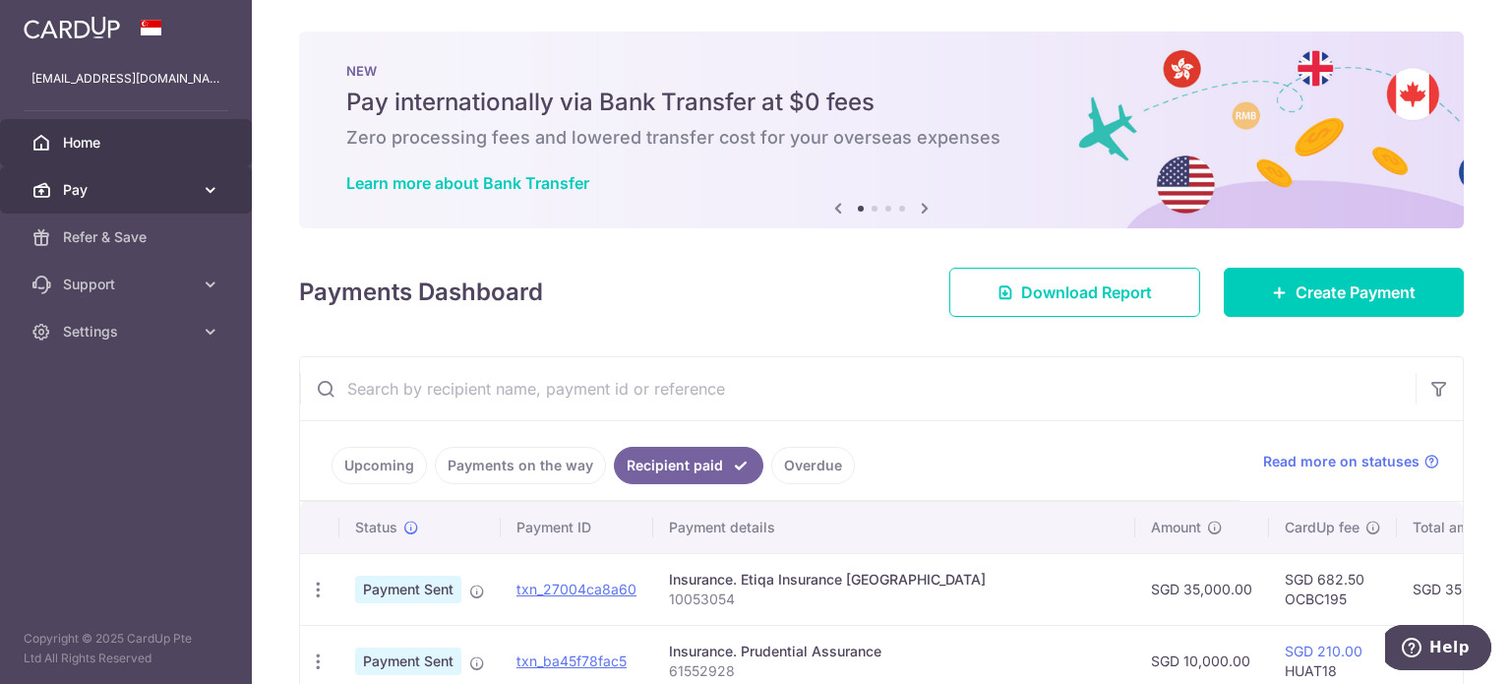
click at [152, 195] on span "Pay" at bounding box center [128, 190] width 130 height 20
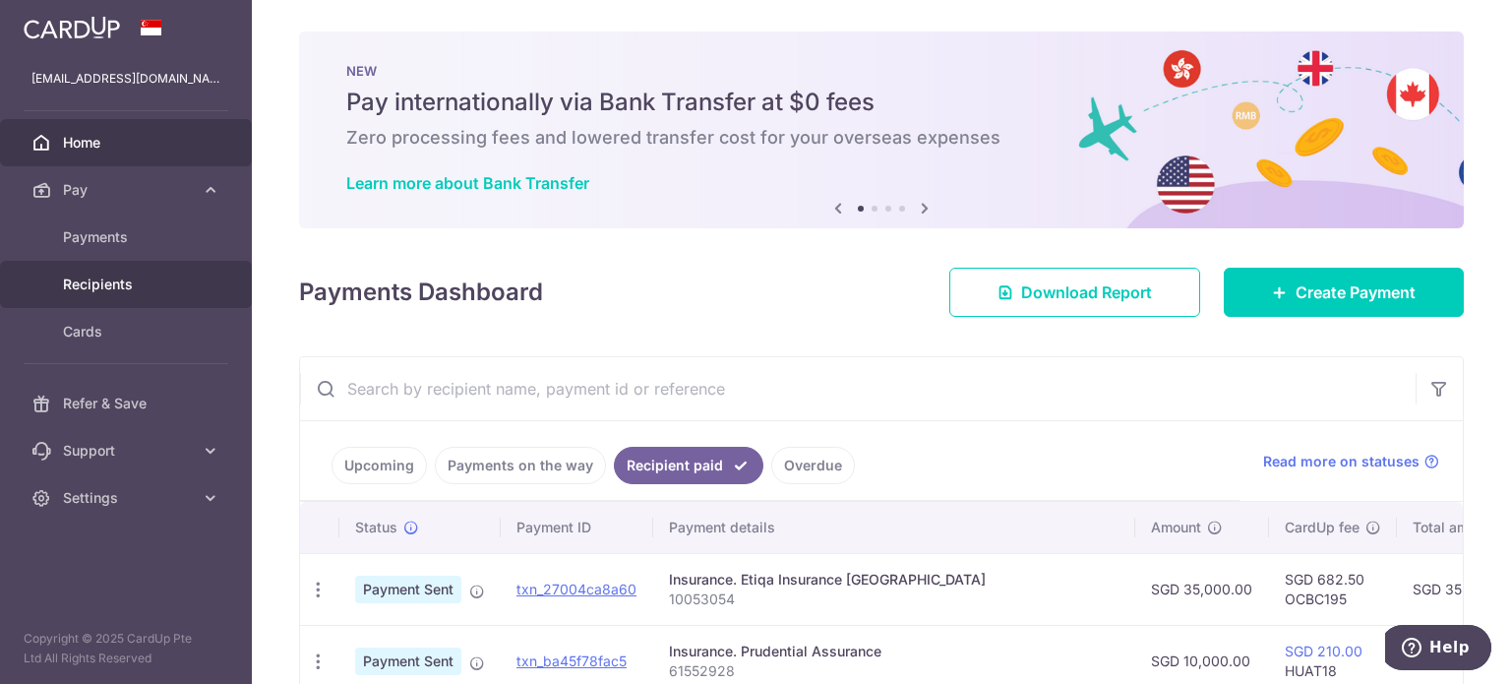
click at [107, 278] on span "Recipients" at bounding box center [128, 284] width 130 height 20
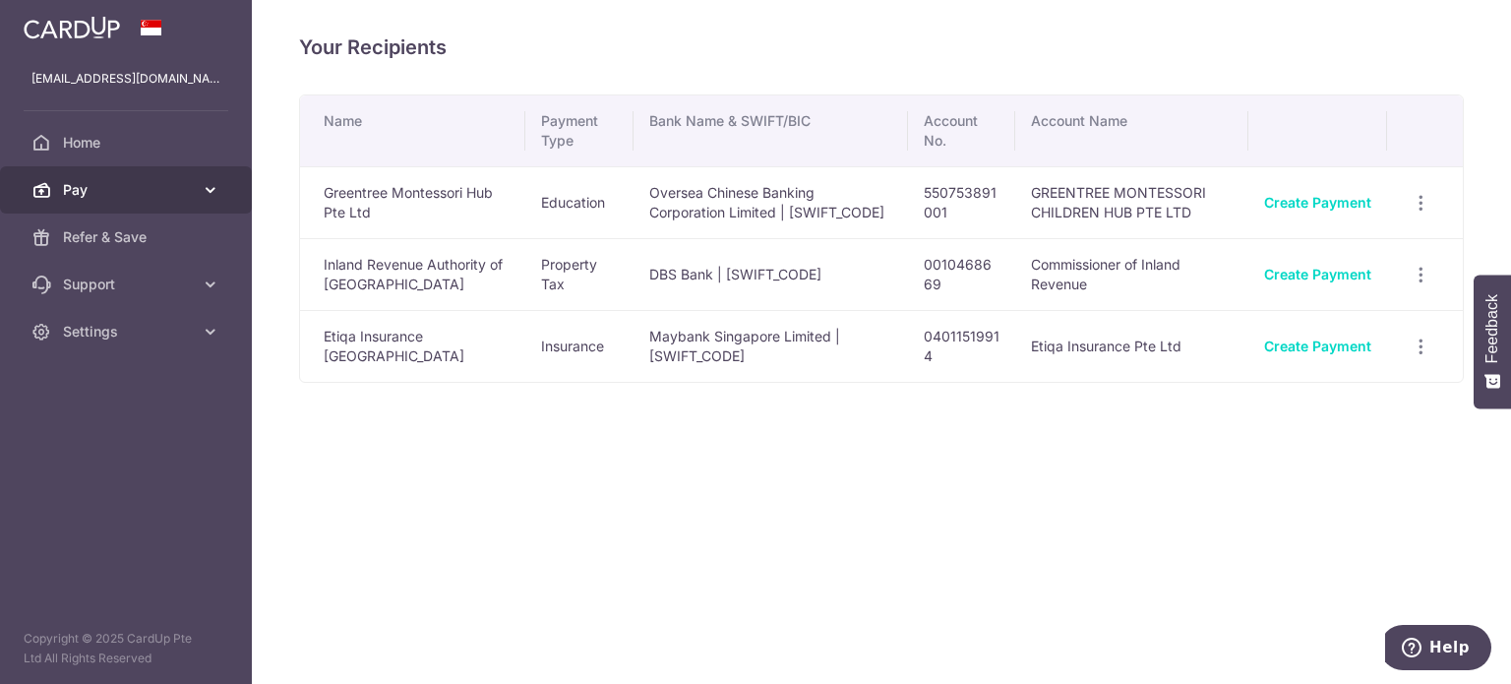
click at [104, 185] on span "Pay" at bounding box center [128, 190] width 130 height 20
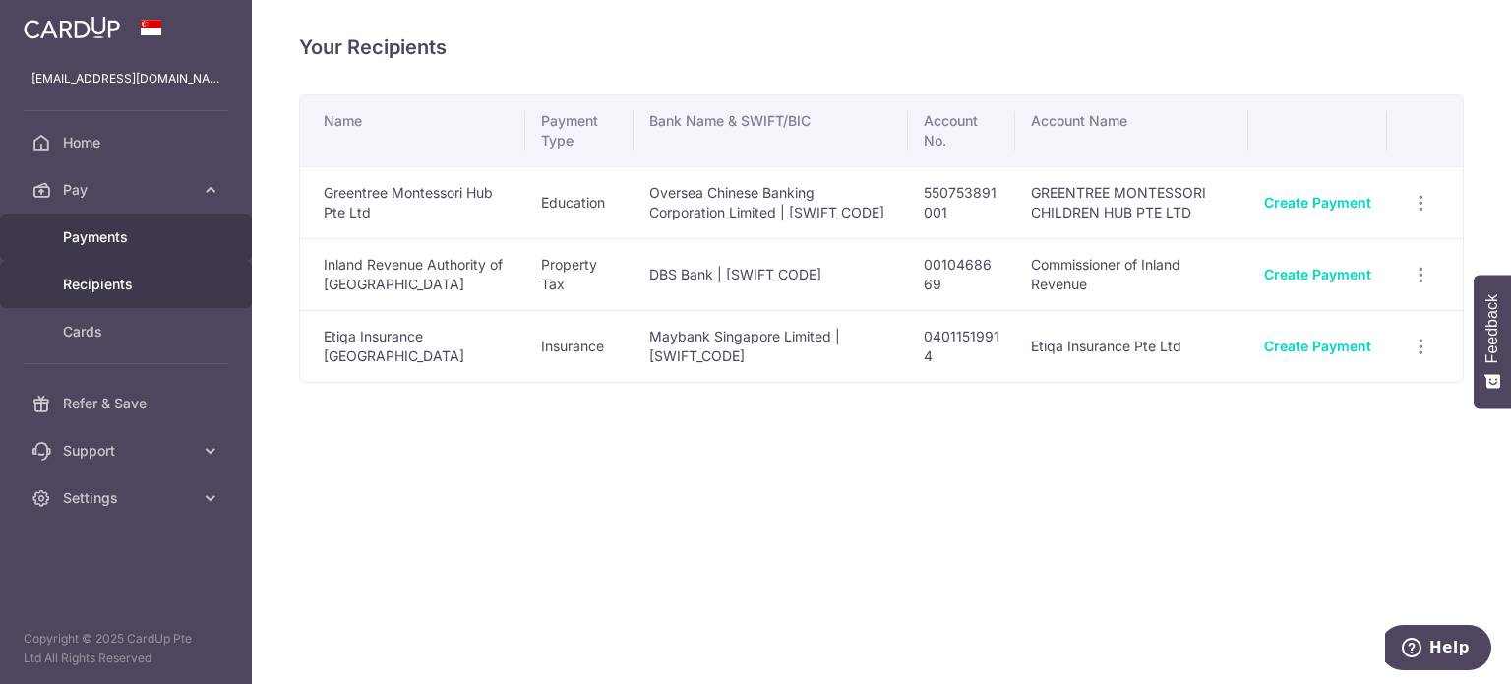
click at [109, 219] on link "Payments" at bounding box center [126, 236] width 252 height 47
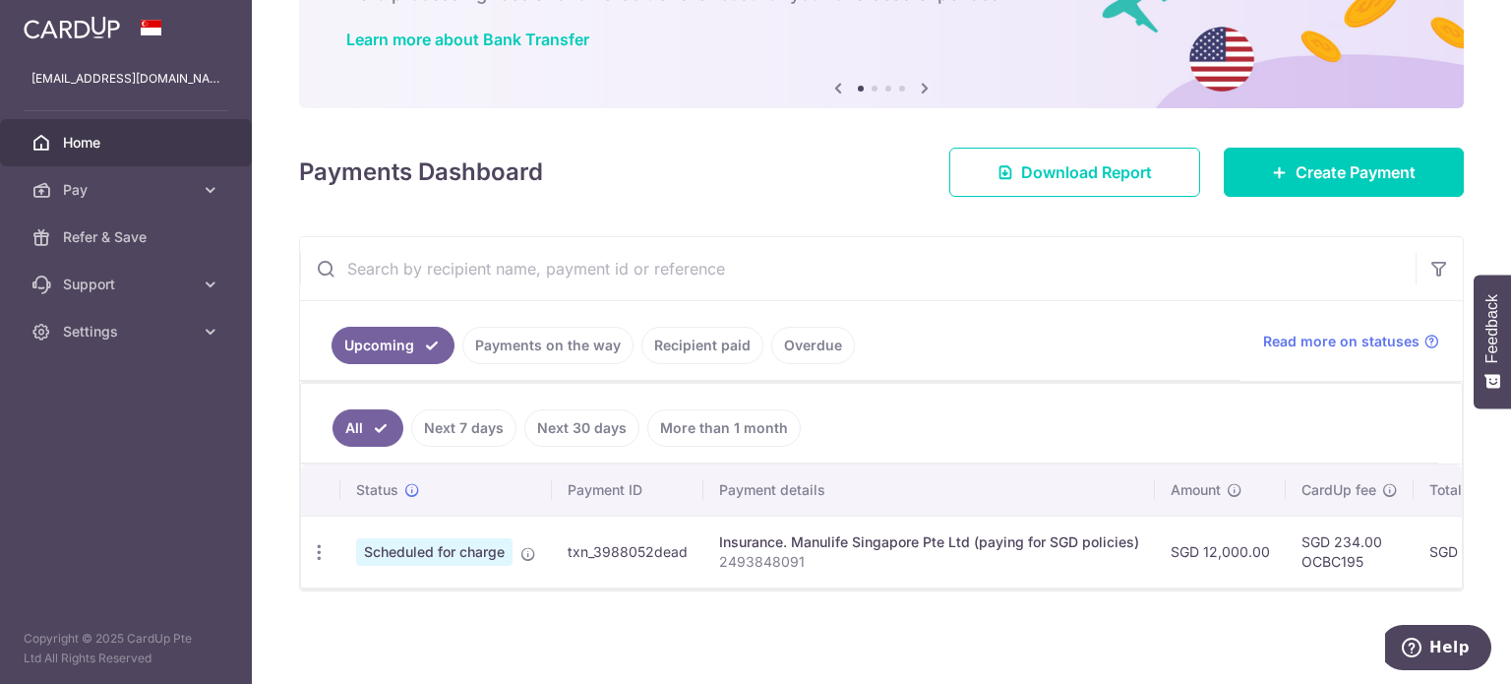
scroll to position [150, 0]
click at [1306, 332] on span "Read more on statuses" at bounding box center [1341, 341] width 156 height 20
